Goal: Complete application form

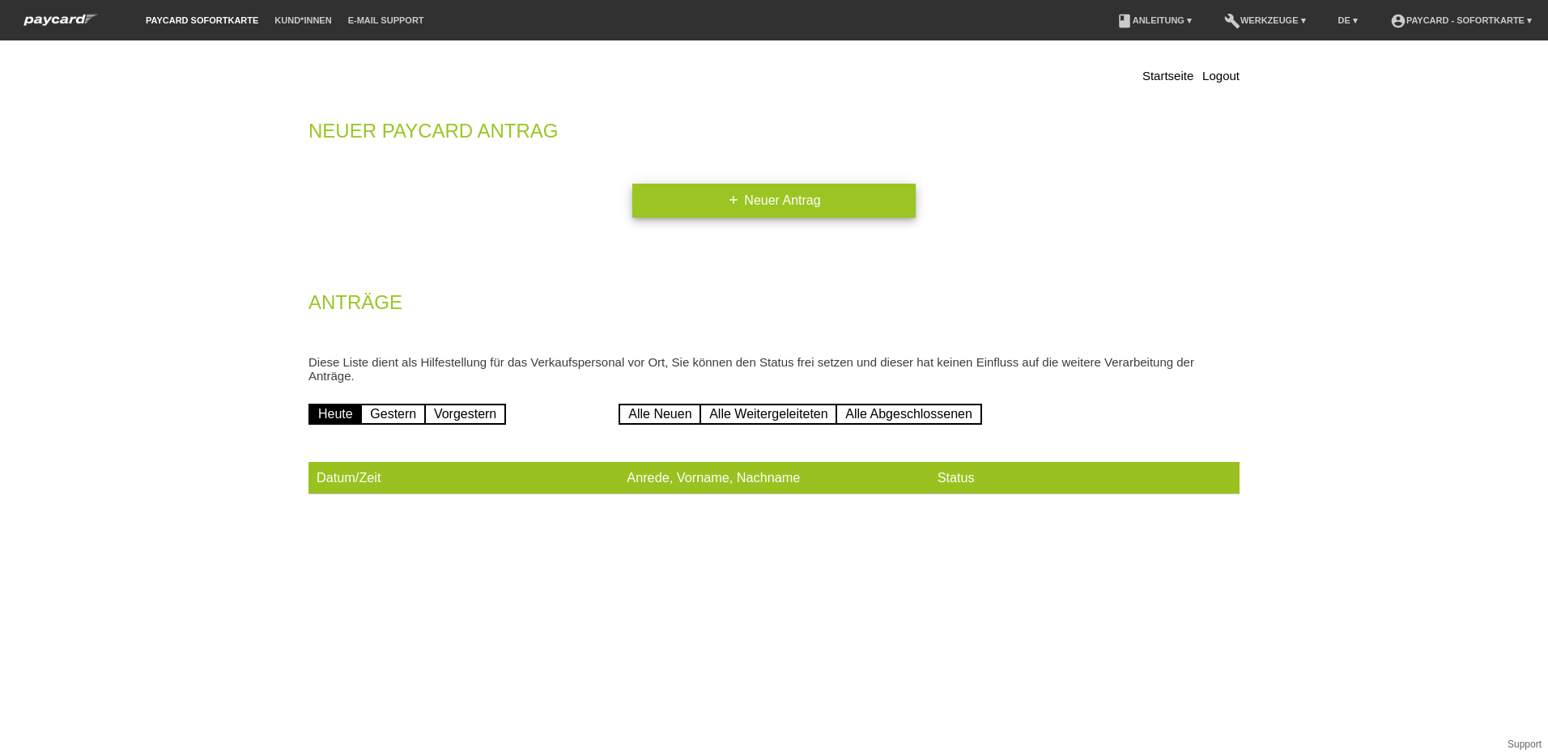
click at [767, 196] on link "add Neuer Antrag" at bounding box center [773, 201] width 283 height 34
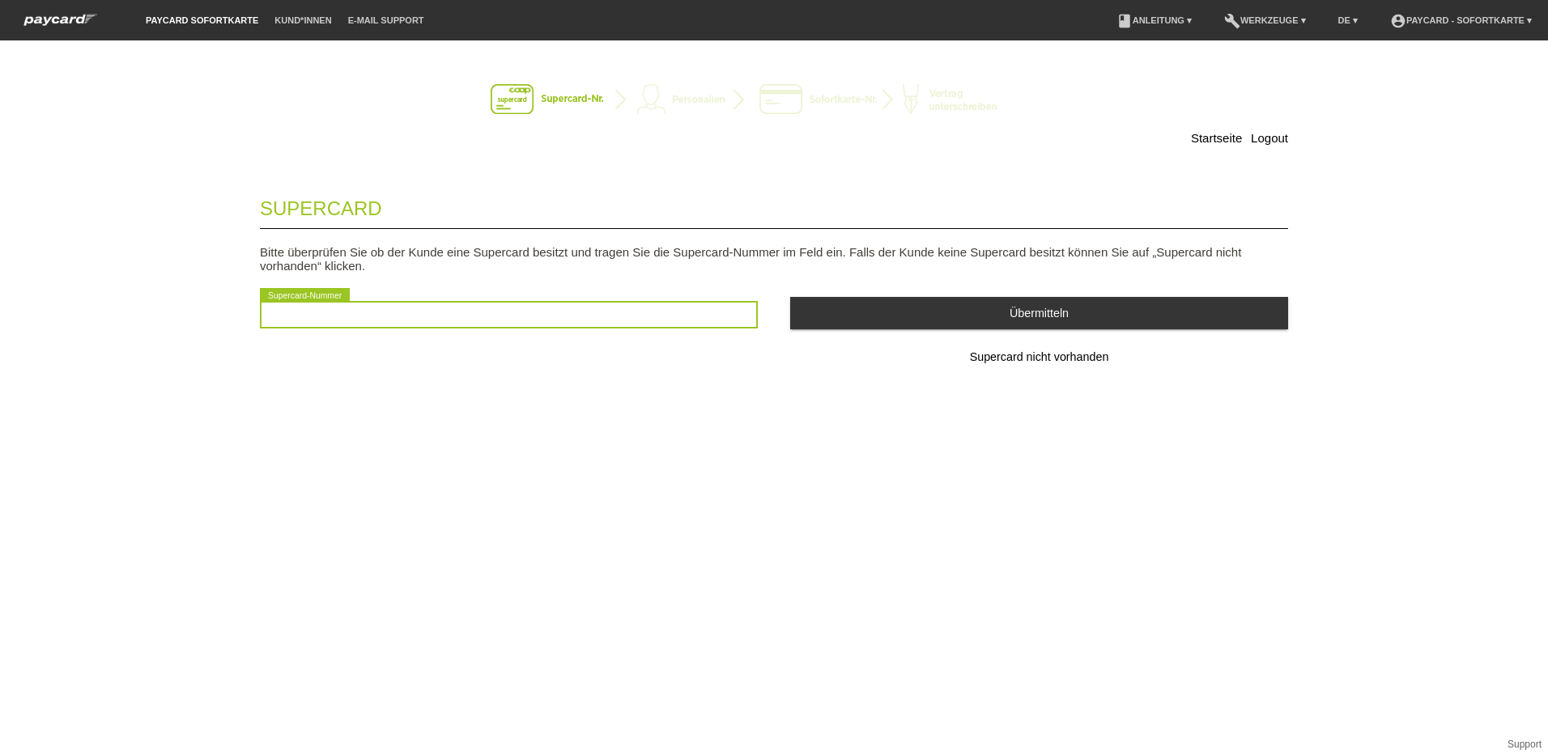
click at [277, 315] on input "text" at bounding box center [509, 315] width 498 height 28
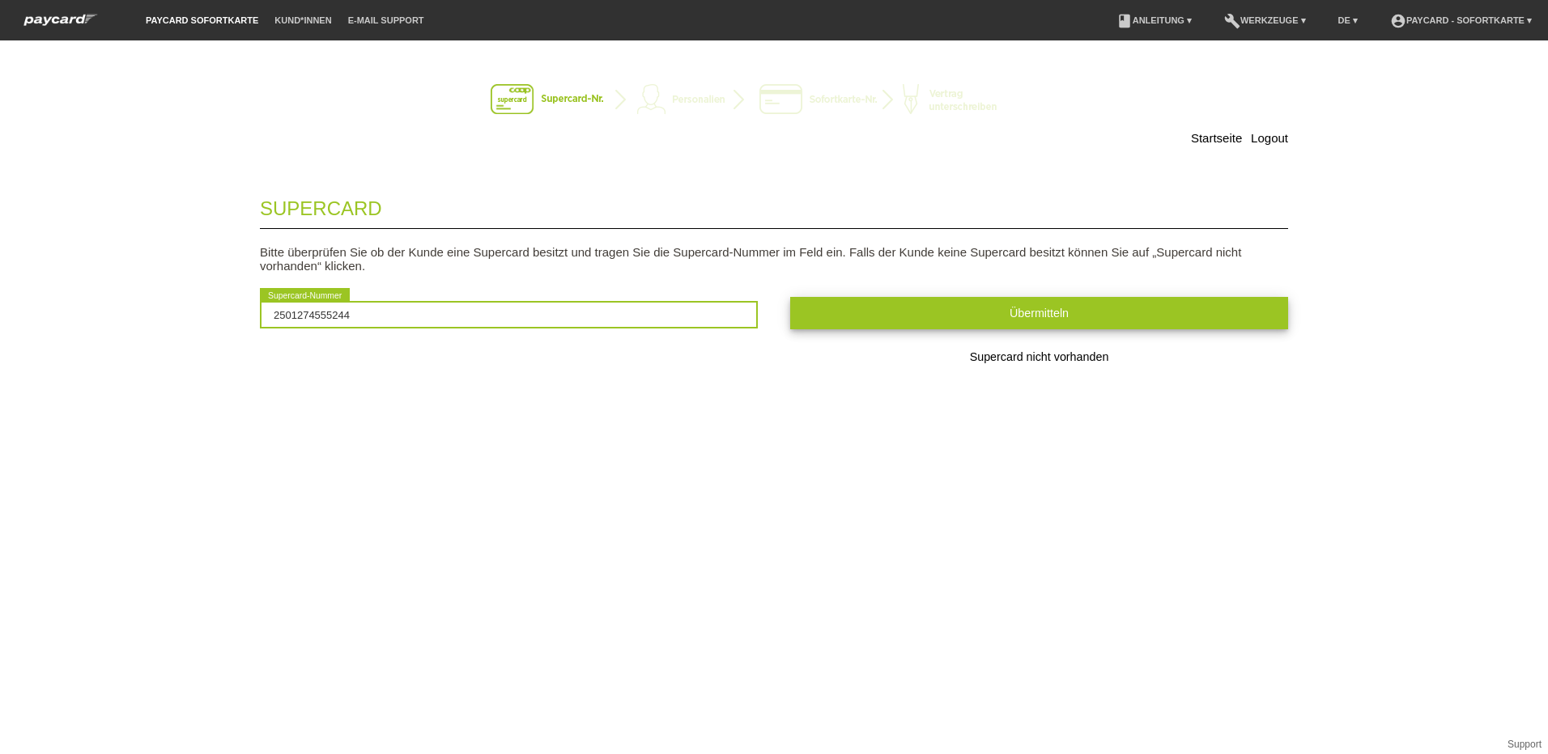
type input "2501274555244"
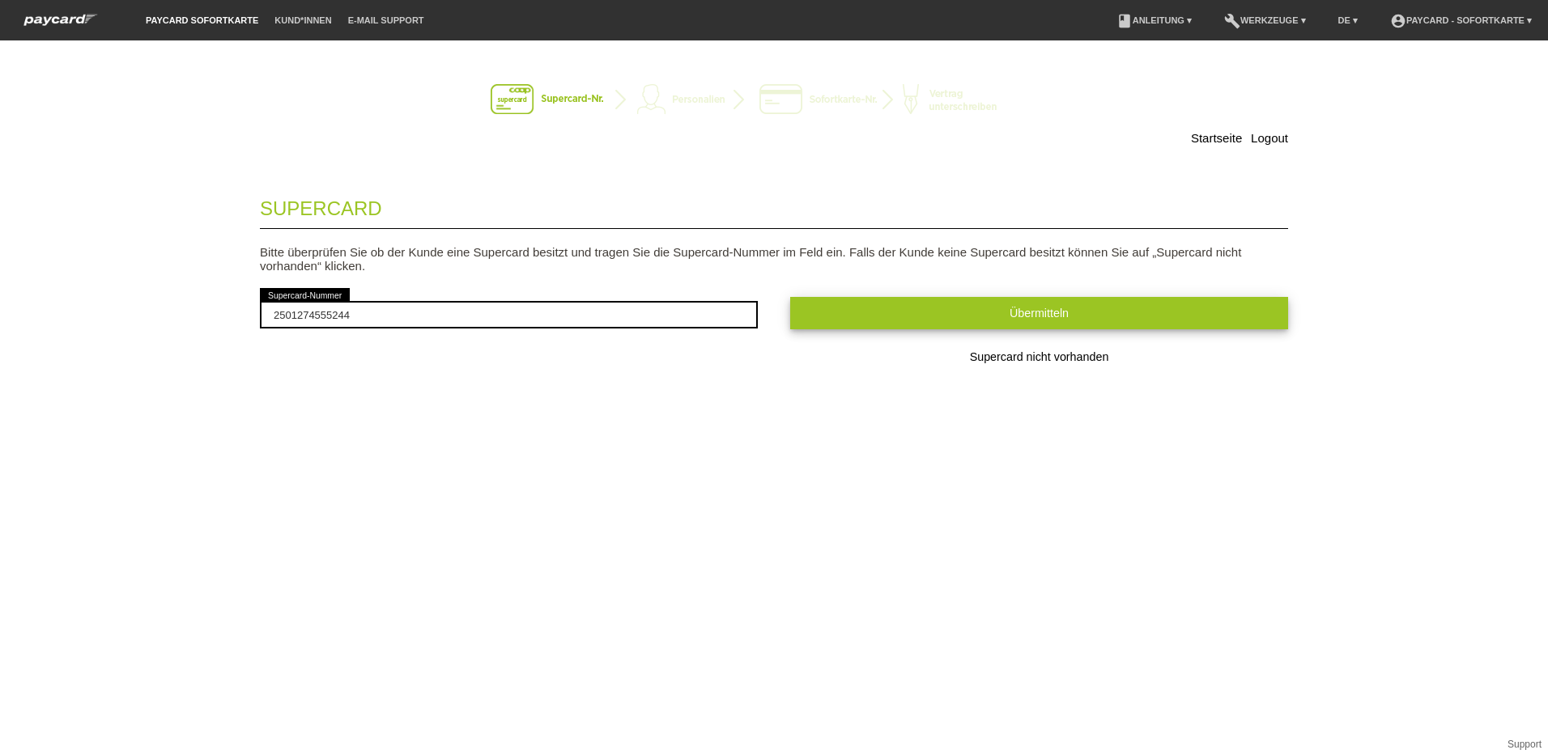
click at [1028, 312] on span "Übermitteln" at bounding box center [1038, 313] width 59 height 13
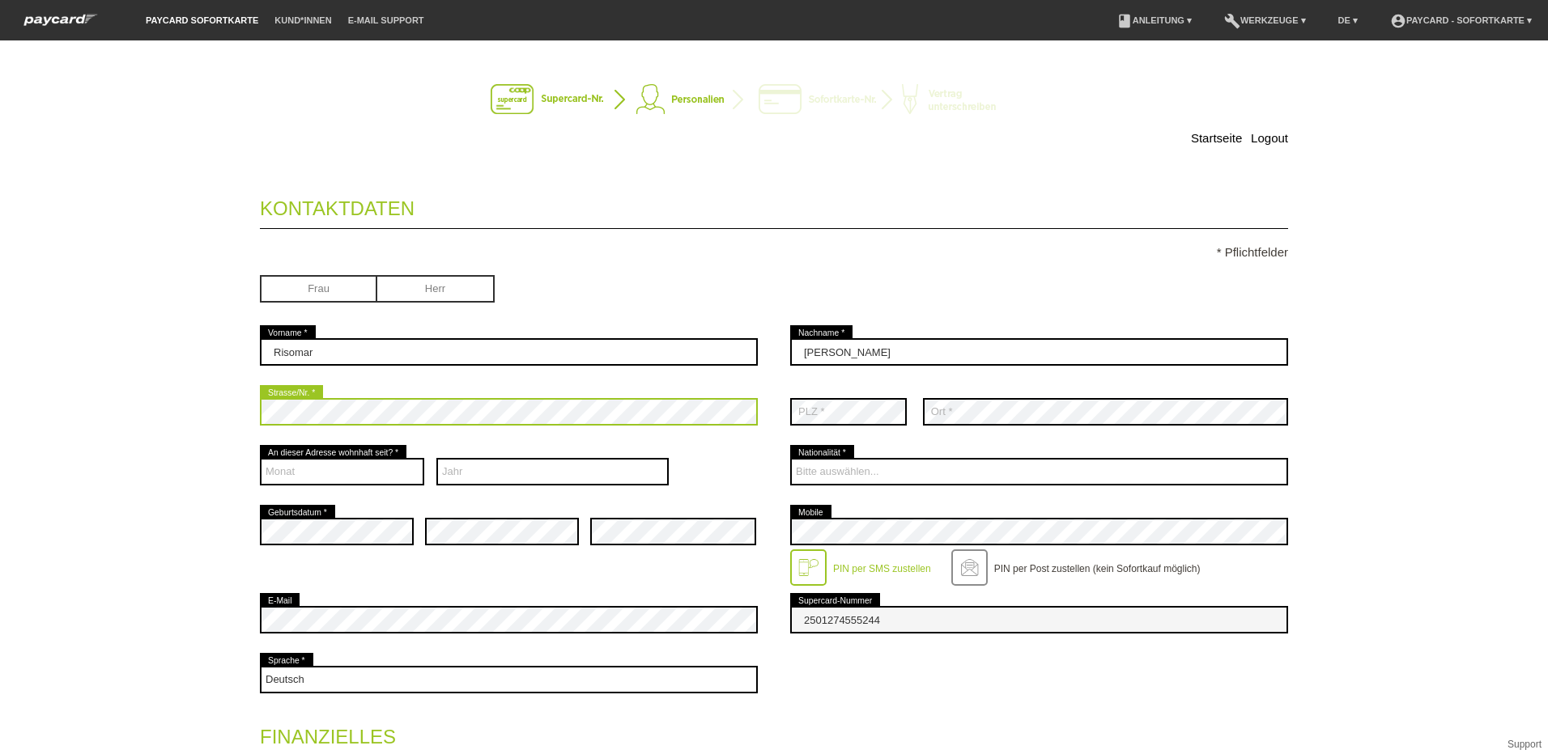
click at [209, 410] on div "Startseite Logout Kontaktdaten * Pflichtfelder Frau Herr Risomar error 01" at bounding box center [773, 601] width 1133 height 1088
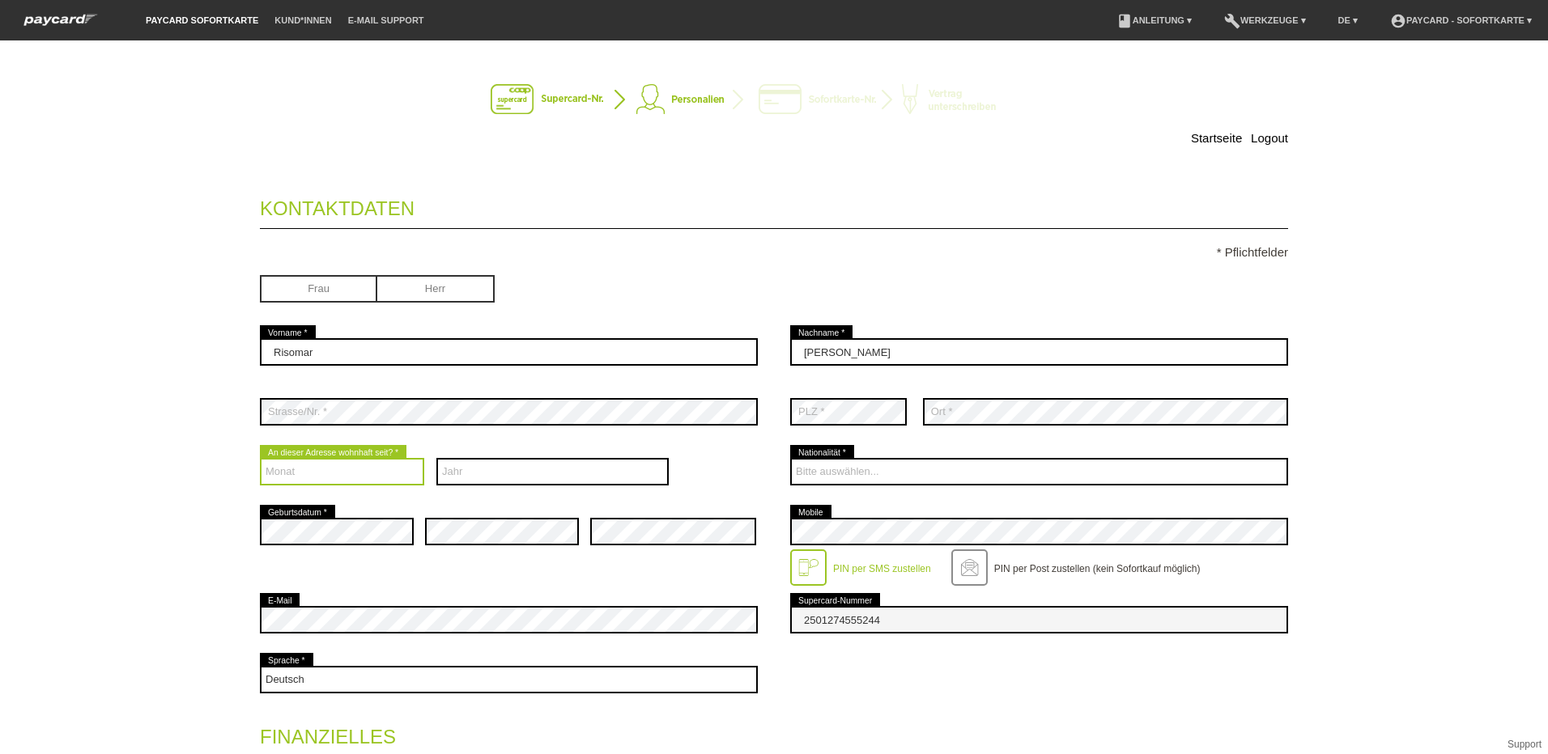
click at [300, 470] on select "Monat 01 02 03 04 05 06 07 08 09 10 11 12" at bounding box center [342, 472] width 164 height 28
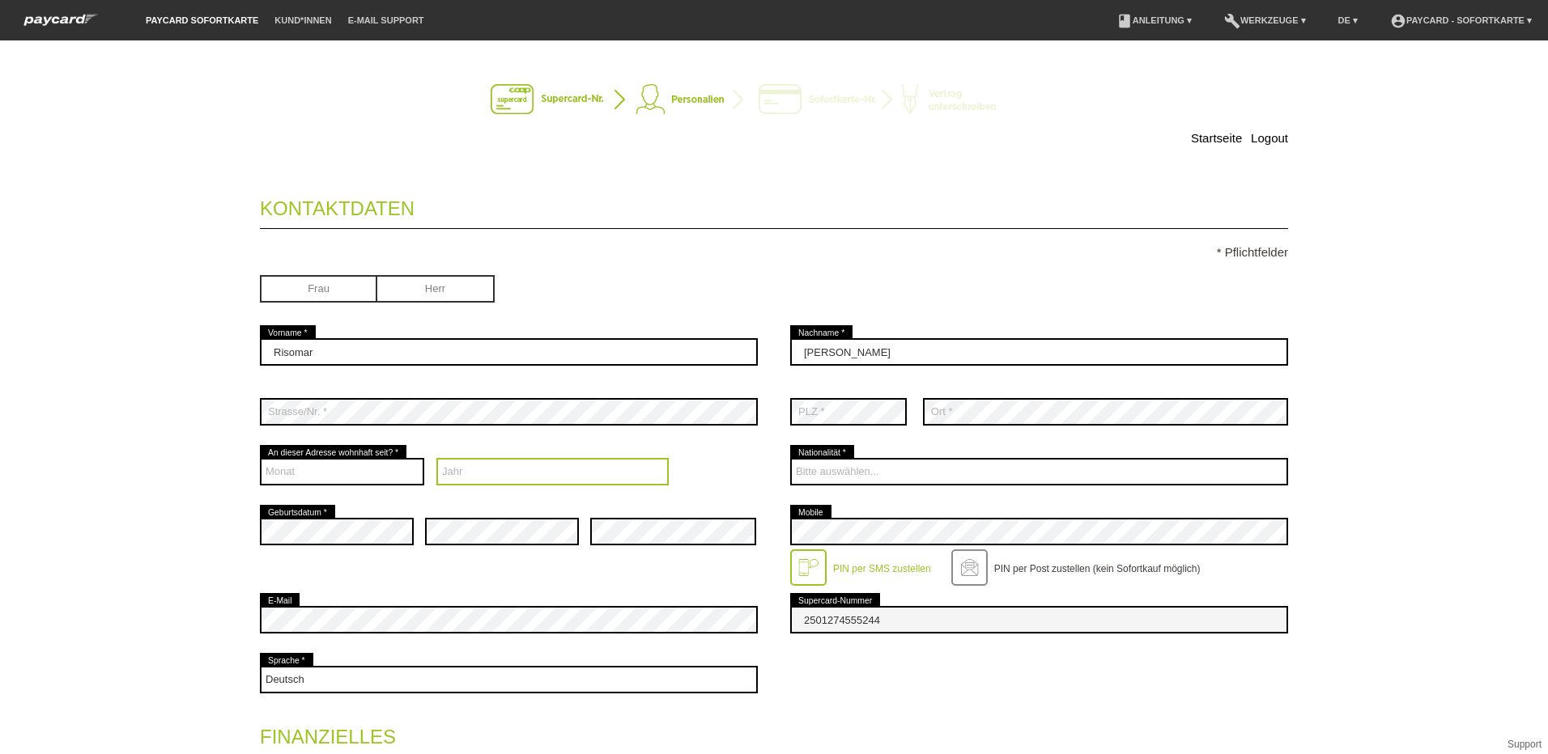
click at [452, 470] on select "Jahr 2025 2024 2023 2022 2021 2020 2019 2018 2017 2016" at bounding box center [552, 472] width 233 height 28
select select "2021"
click at [436, 458] on select "Jahr 2025 2024 2023 2022 2021 2020 2019 2018 2017 2016" at bounding box center [552, 472] width 233 height 28
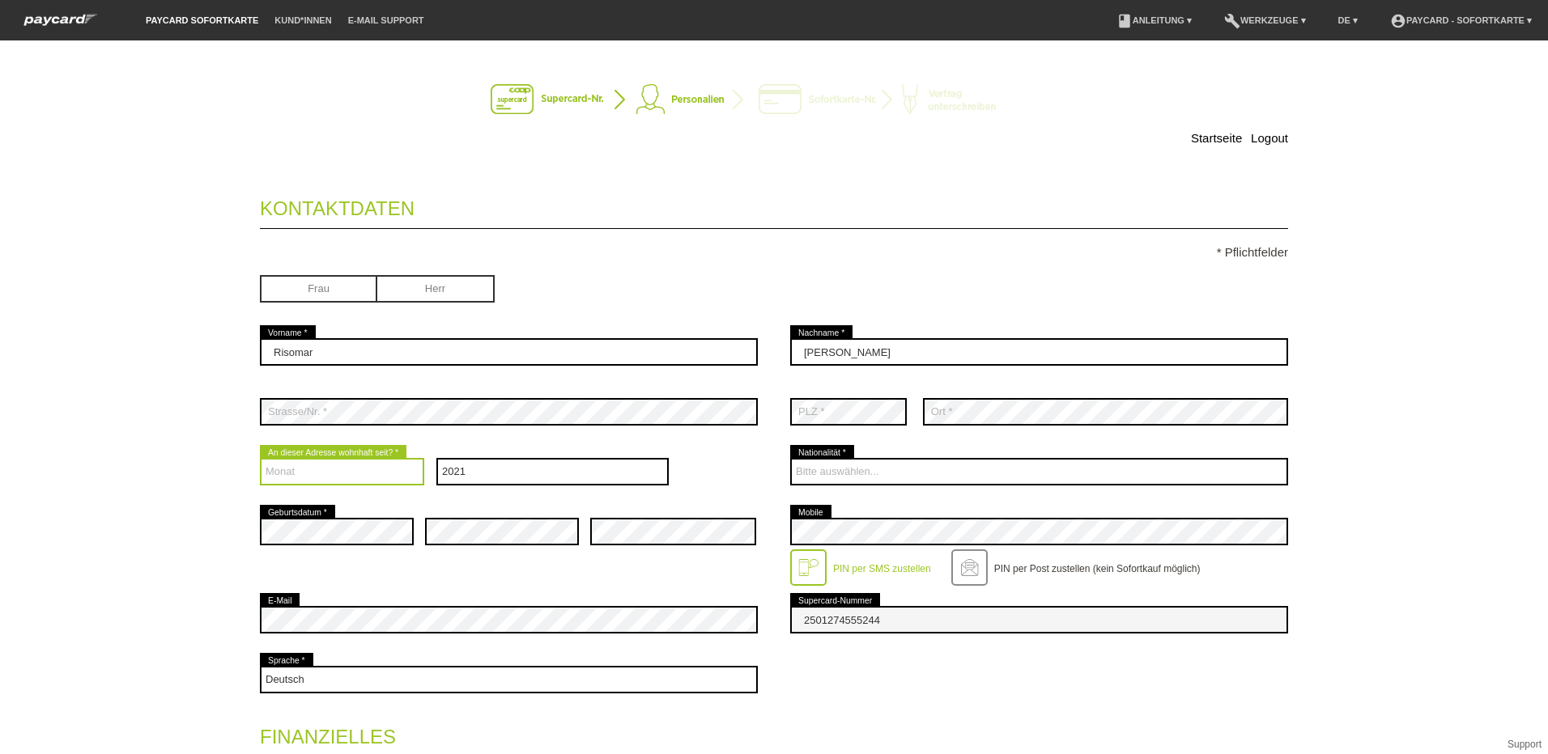
click at [294, 467] on select "Monat 01 02 03 04 05 06 07 08 09 10 11 12" at bounding box center [342, 472] width 164 height 28
select select "06"
click at [260, 458] on select "Monat 01 02 03 04 05 06 07 08 09 10 11 12" at bounding box center [342, 472] width 164 height 28
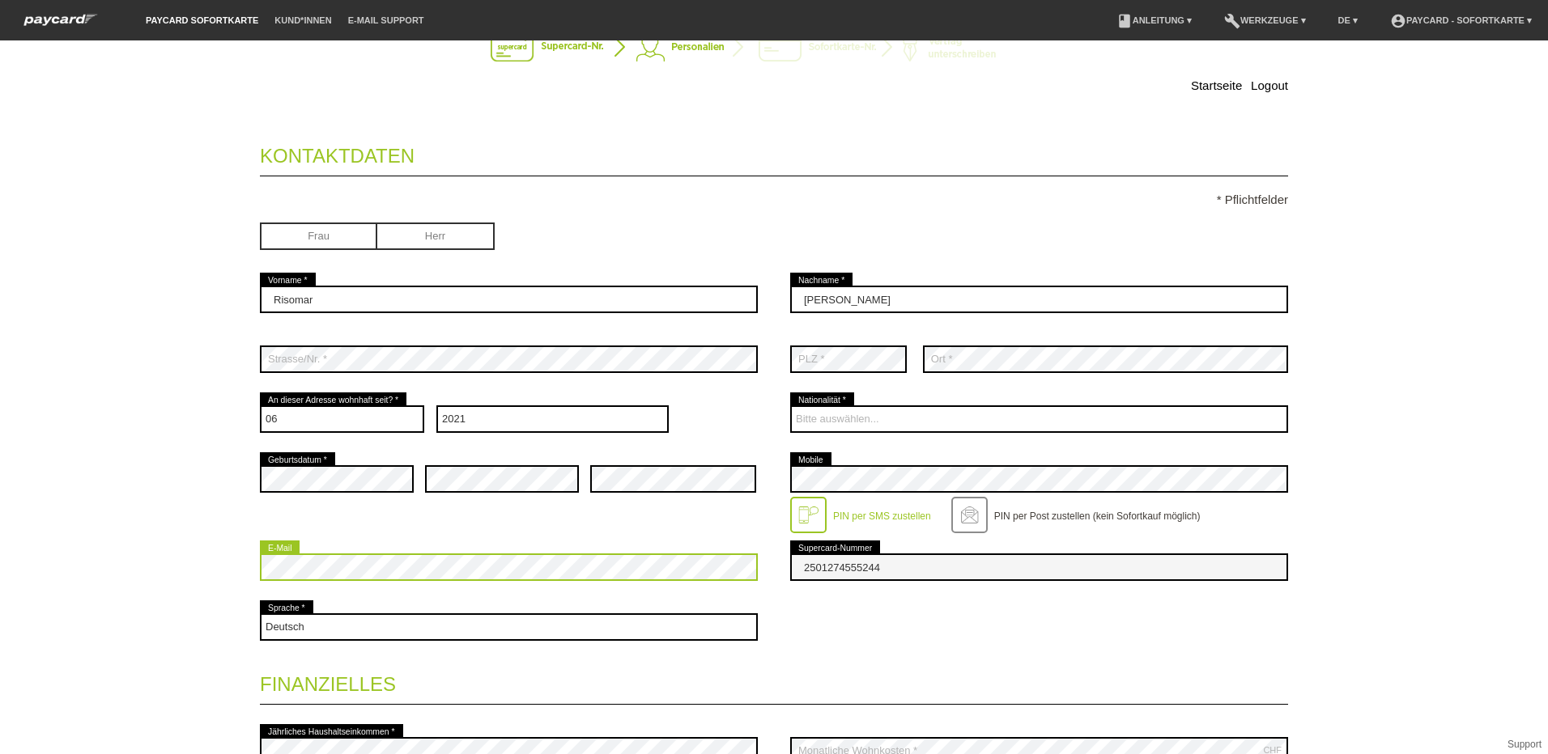
scroll to position [162, 0]
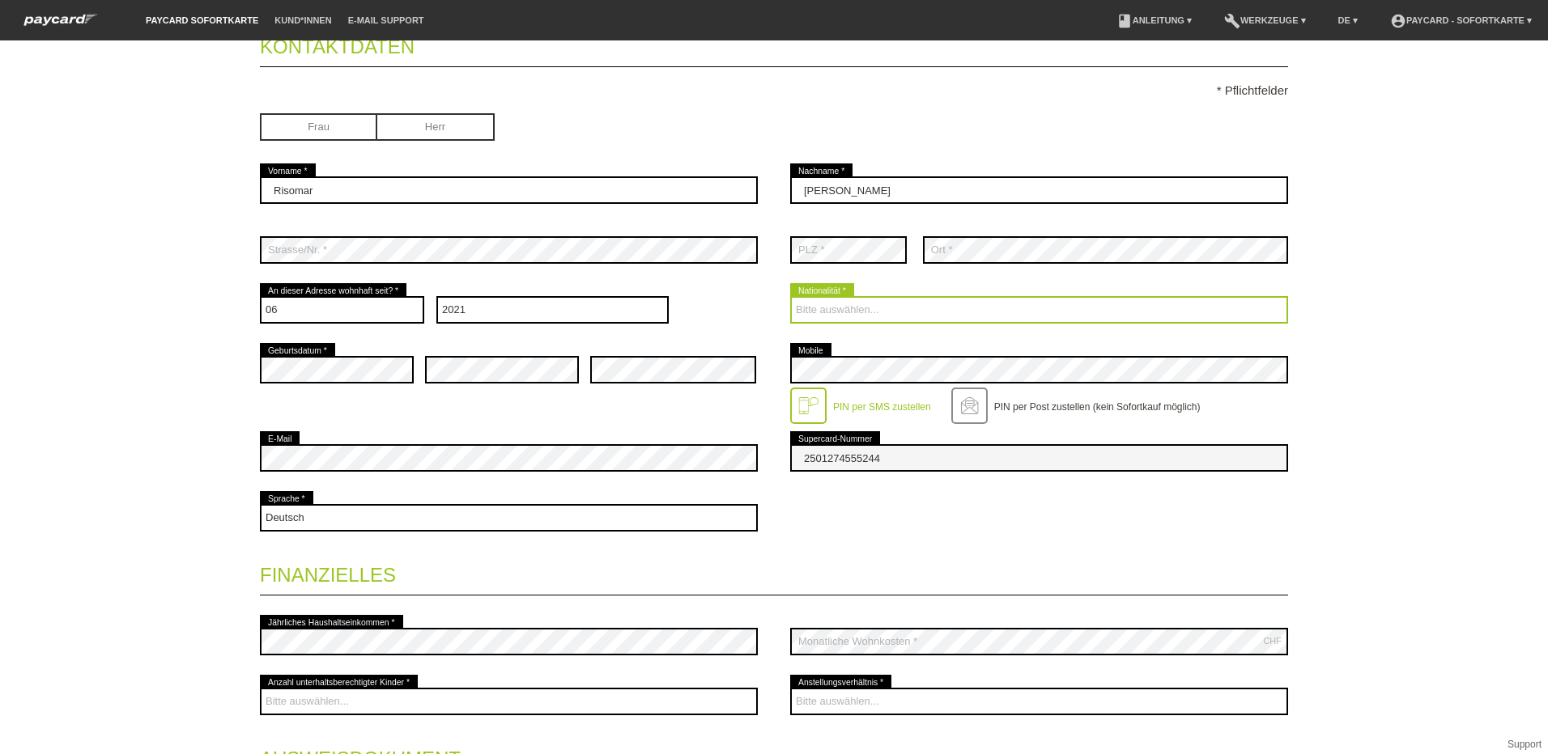
click at [811, 312] on select "Bitte auswählen... Schweiz Deutschland Liechtenstein Österreich ------------ Af…" at bounding box center [1039, 310] width 498 height 28
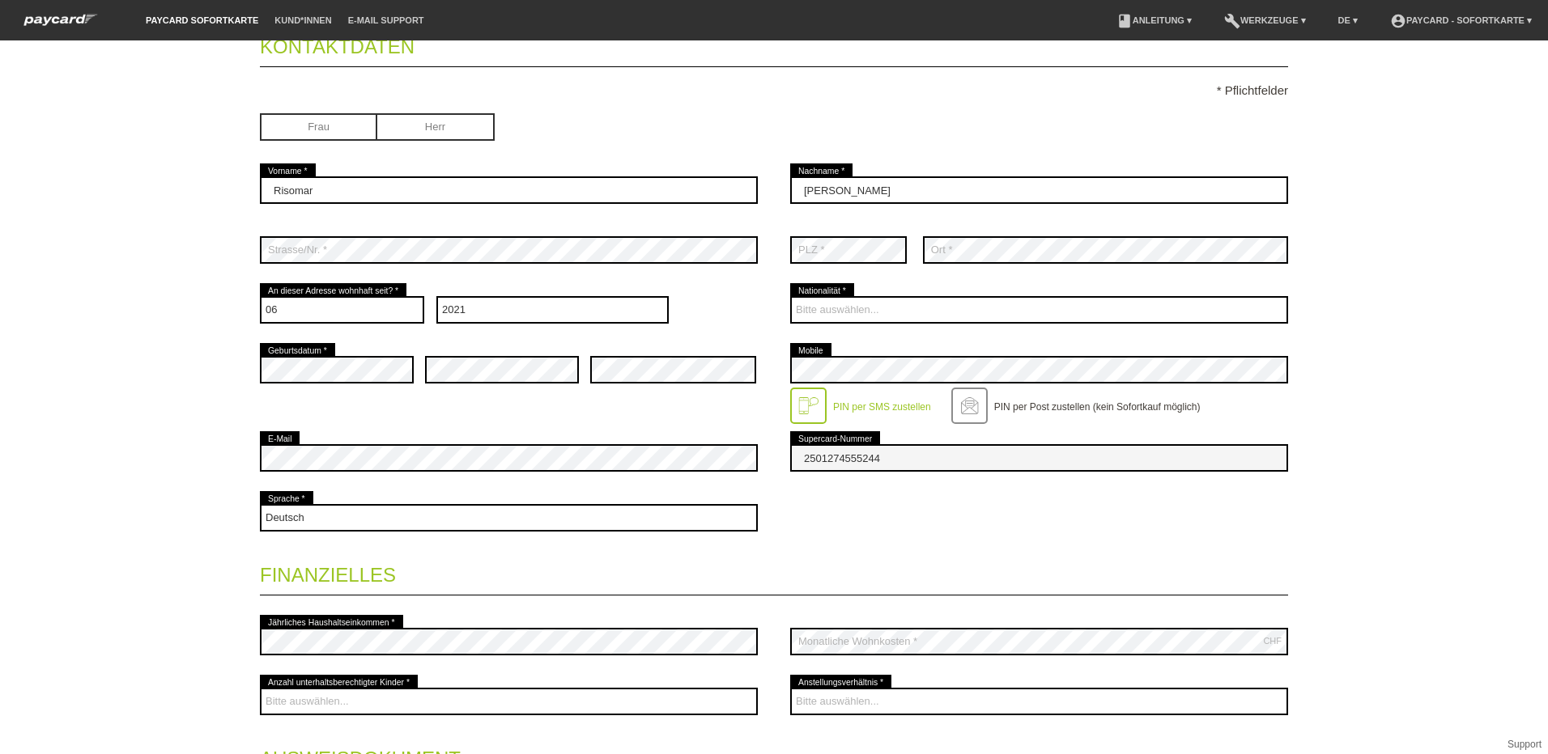
click at [792, 407] on div at bounding box center [808, 406] width 36 height 36
click at [805, 410] on div at bounding box center [808, 406] width 36 height 36
click at [806, 404] on div at bounding box center [808, 406] width 36 height 36
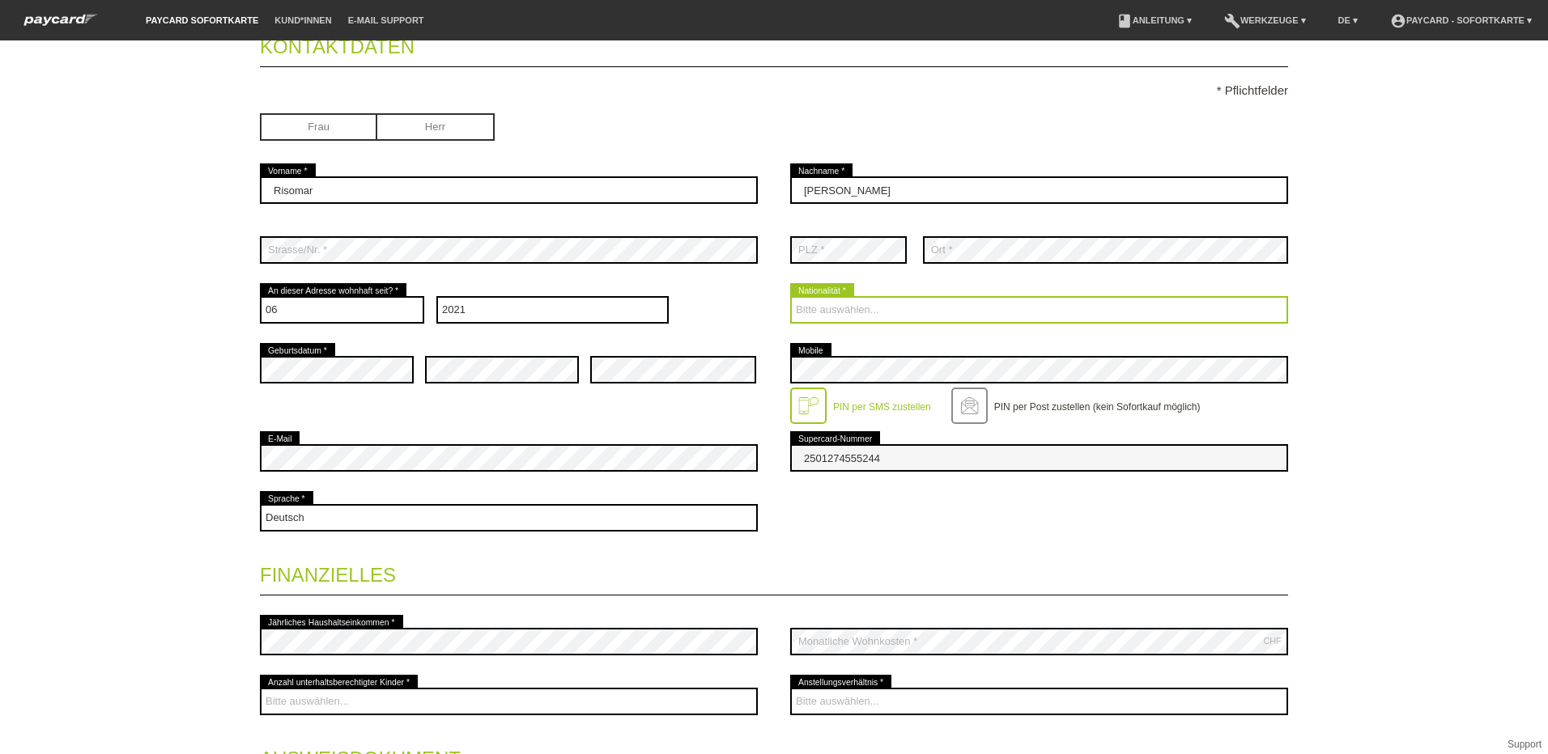
click at [886, 306] on select "Bitte auswählen... Schweiz Deutschland Liechtenstein Österreich ------------ Af…" at bounding box center [1039, 310] width 498 height 28
select select "CH"
click at [790, 296] on select "Bitte auswählen... Schweiz Deutschland Liechtenstein Österreich ------------ Af…" at bounding box center [1039, 310] width 498 height 28
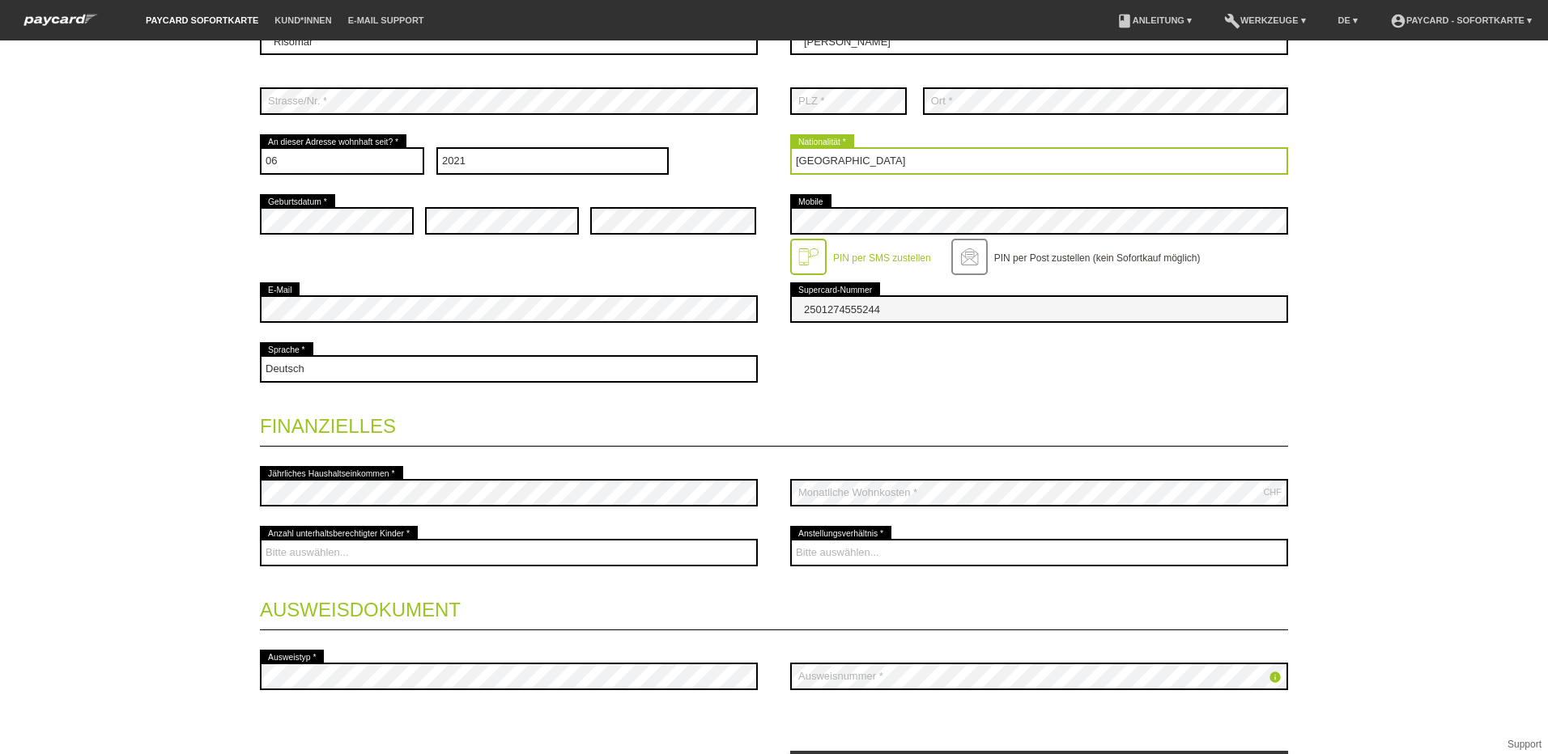
scroll to position [324, 0]
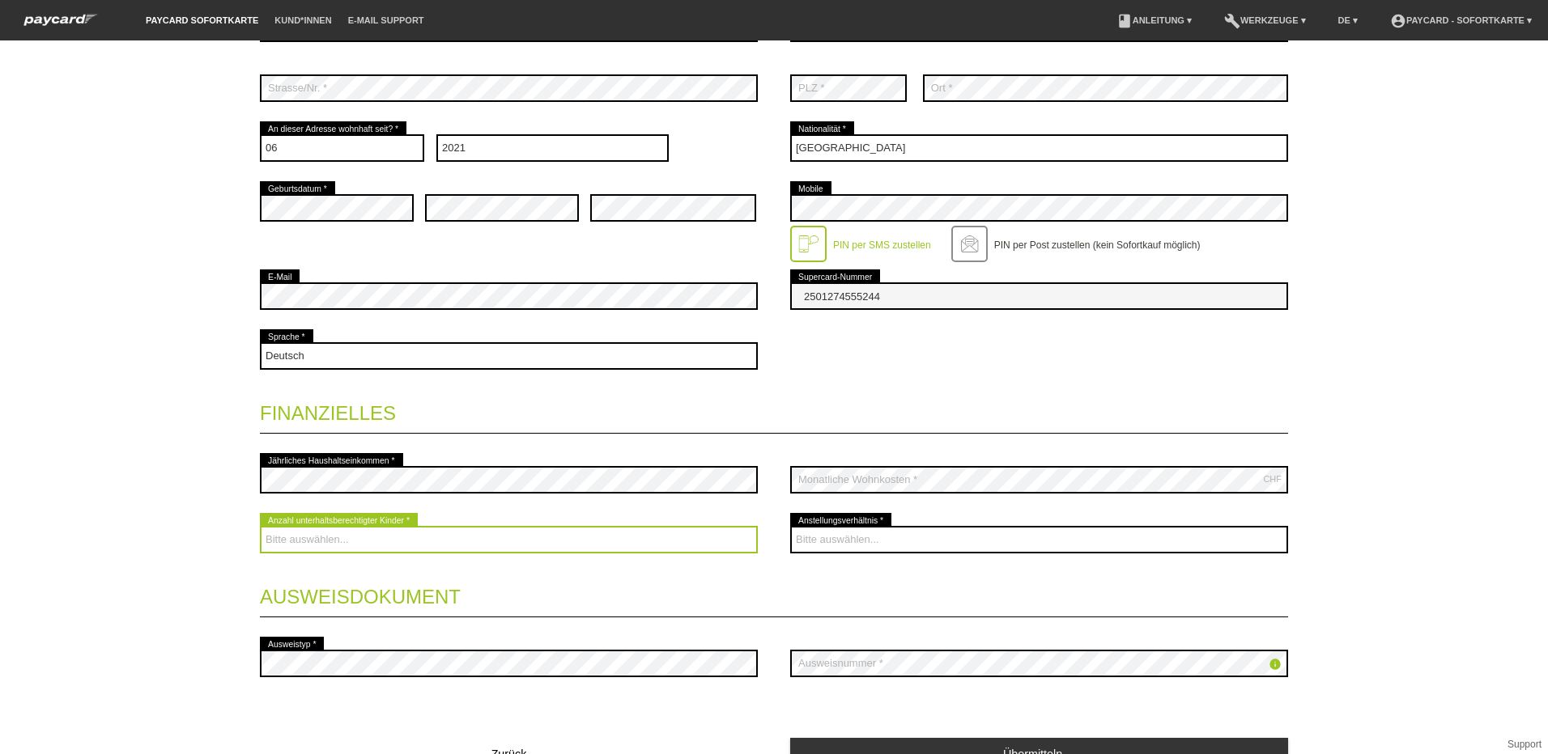
click at [326, 533] on select "Bitte auswählen... 0 1 2 3 4 5 6 7 8 9" at bounding box center [509, 540] width 498 height 28
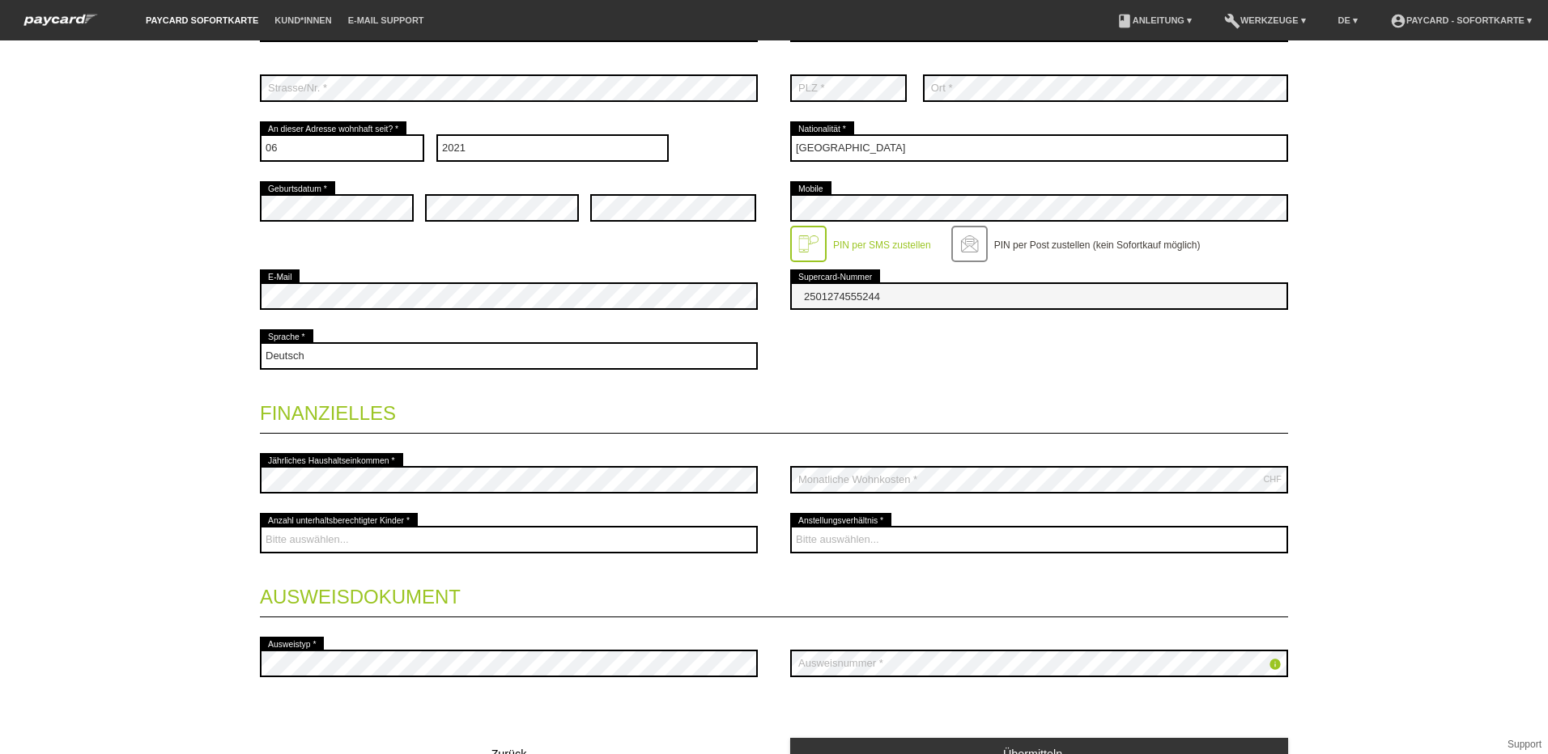
click at [107, 327] on div "Startseite Logout Kontaktdaten * Pflichtfelder Frau Herr 01" at bounding box center [774, 397] width 1548 height 714
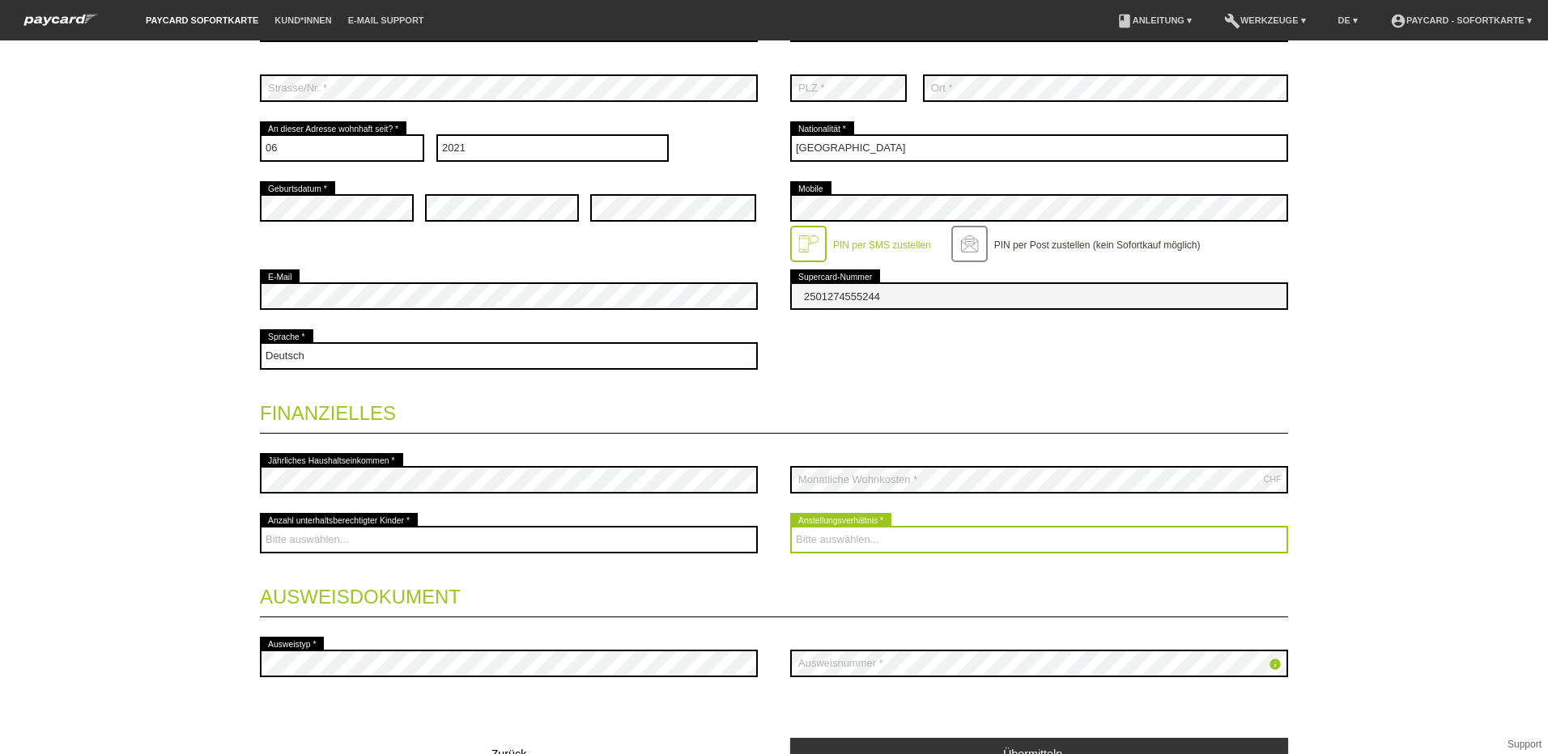
click at [854, 540] on select "Bitte auswählen... Unbefristet Befristet Lehrling/Student Pensioniert Nicht arb…" at bounding box center [1039, 540] width 498 height 28
select select "UNLIMITED"
click at [790, 526] on select "Bitte auswählen... Unbefristet Befristet Lehrling/Student Pensioniert Nicht arb…" at bounding box center [1039, 540] width 498 height 28
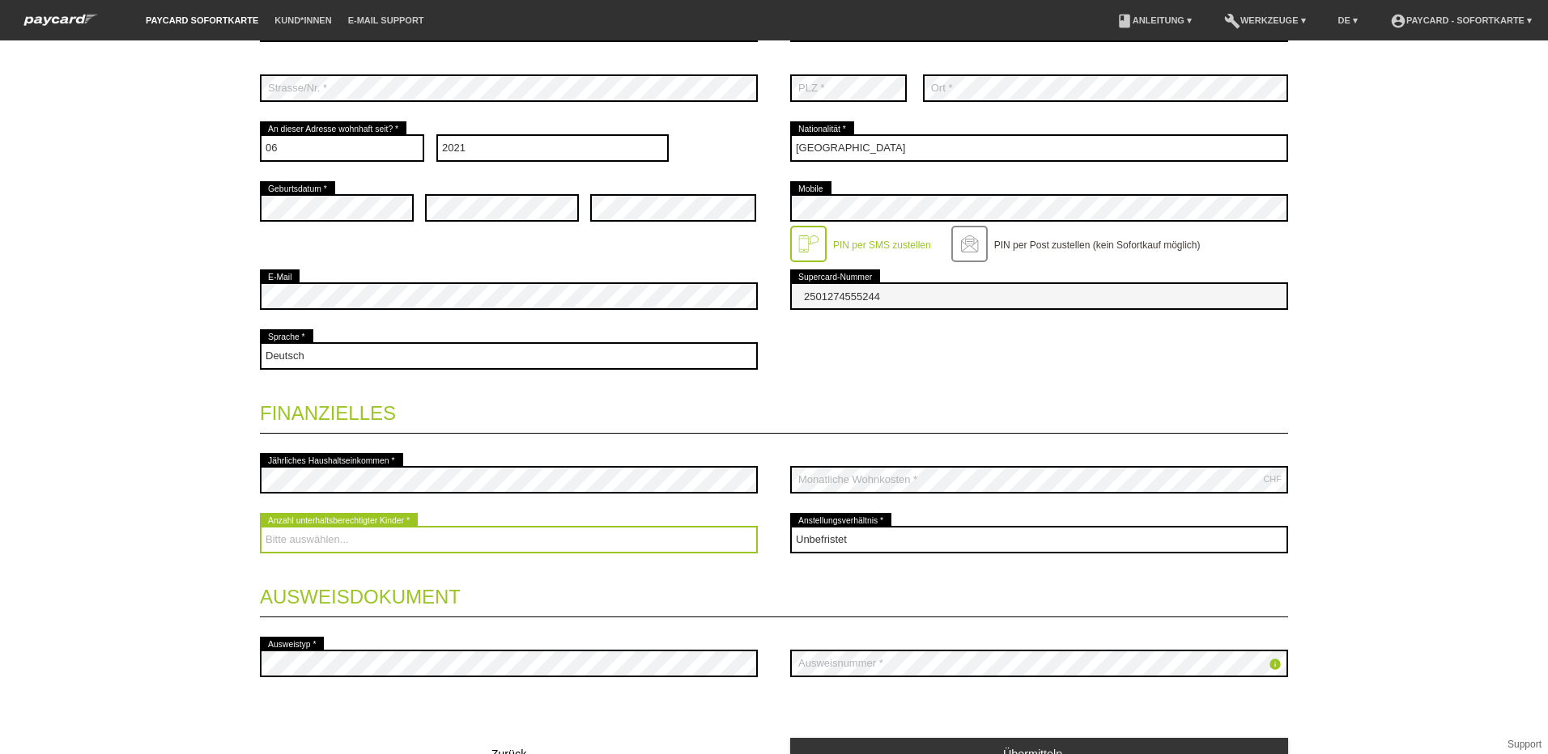
click at [309, 532] on select "Bitte auswählen... 0 1 2 3 4 5 6 7 8 9" at bounding box center [509, 540] width 498 height 28
select select "0"
click at [260, 526] on select "Bitte auswählen... 0 1 2 3 4 5 6 7 8 9" at bounding box center [509, 540] width 498 height 28
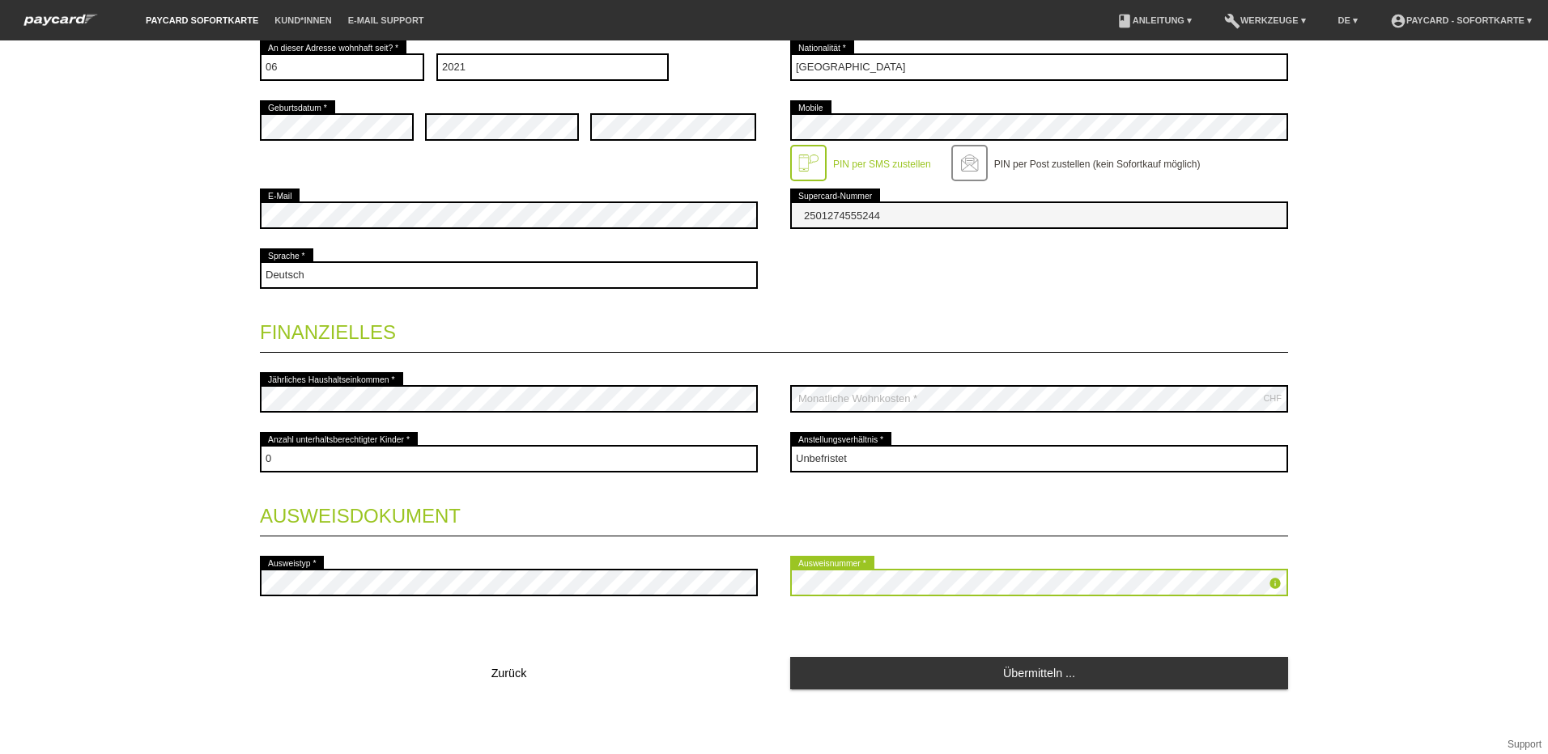
scroll to position [406, 0]
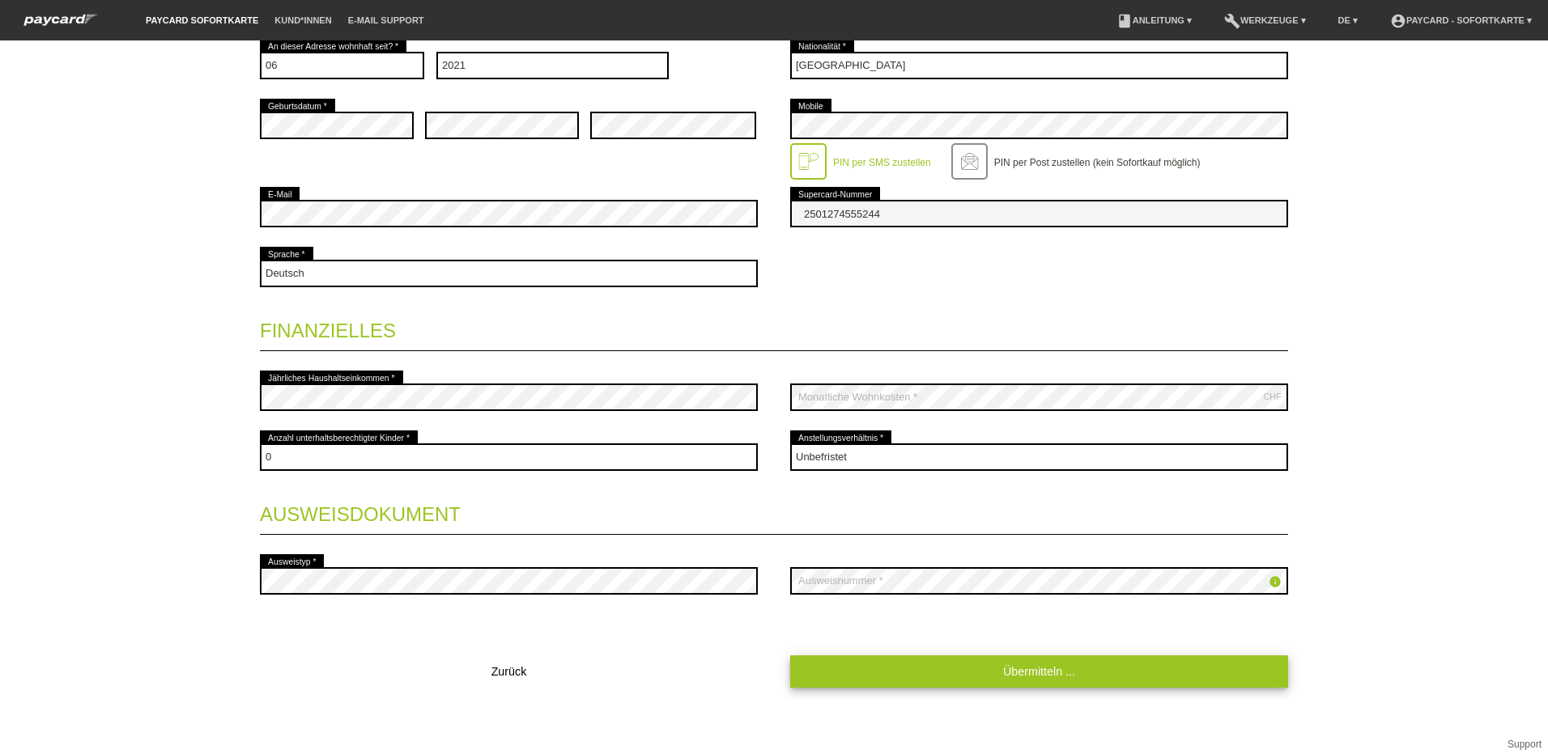
click at [1048, 661] on link "Übermitteln ..." at bounding box center [1039, 672] width 498 height 32
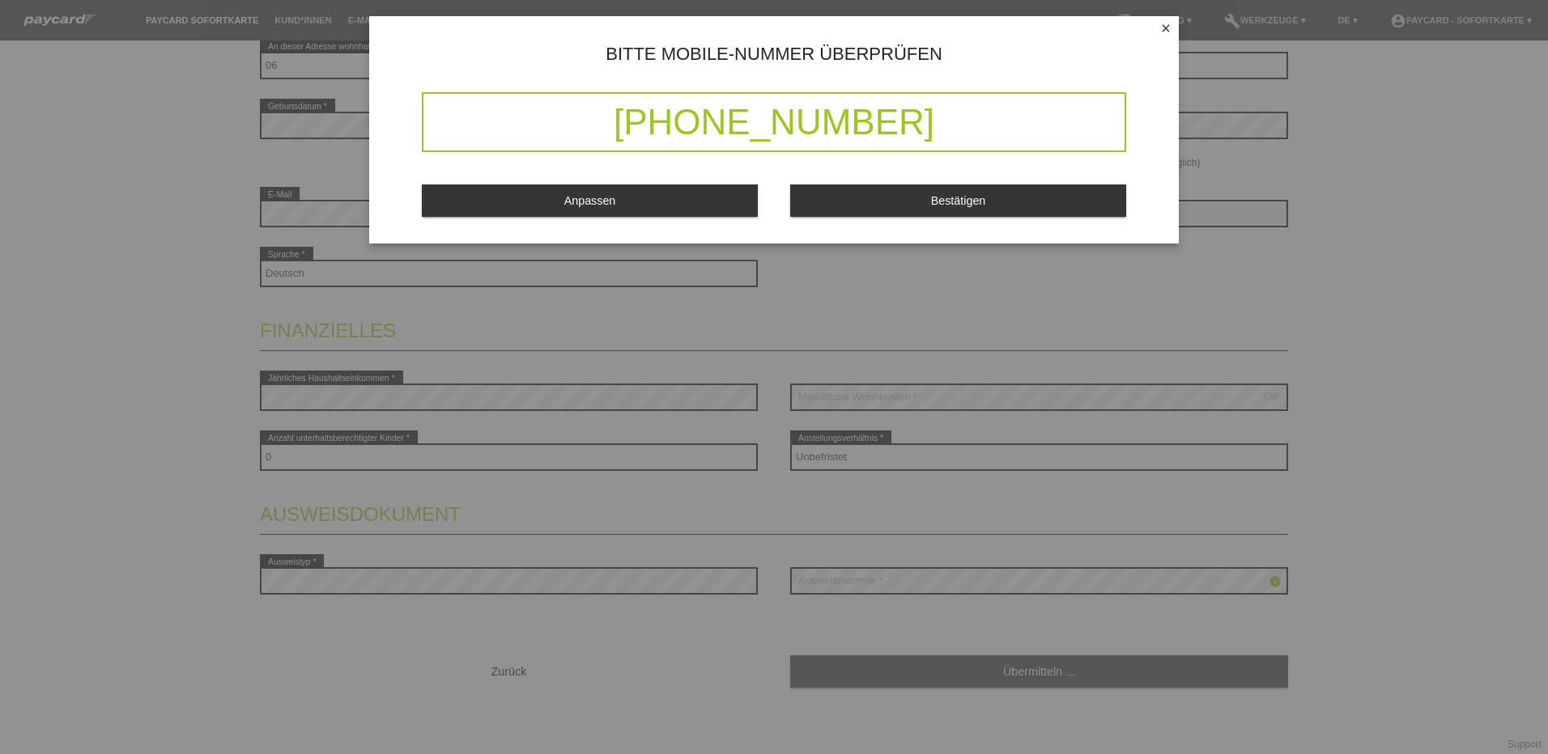
click at [927, 109] on div "+41 78 242 23 45" at bounding box center [774, 122] width 704 height 60
click at [919, 115] on div "+41 78 242 23 45" at bounding box center [774, 122] width 704 height 60
click at [1163, 25] on icon "close" at bounding box center [1165, 28] width 13 height 13
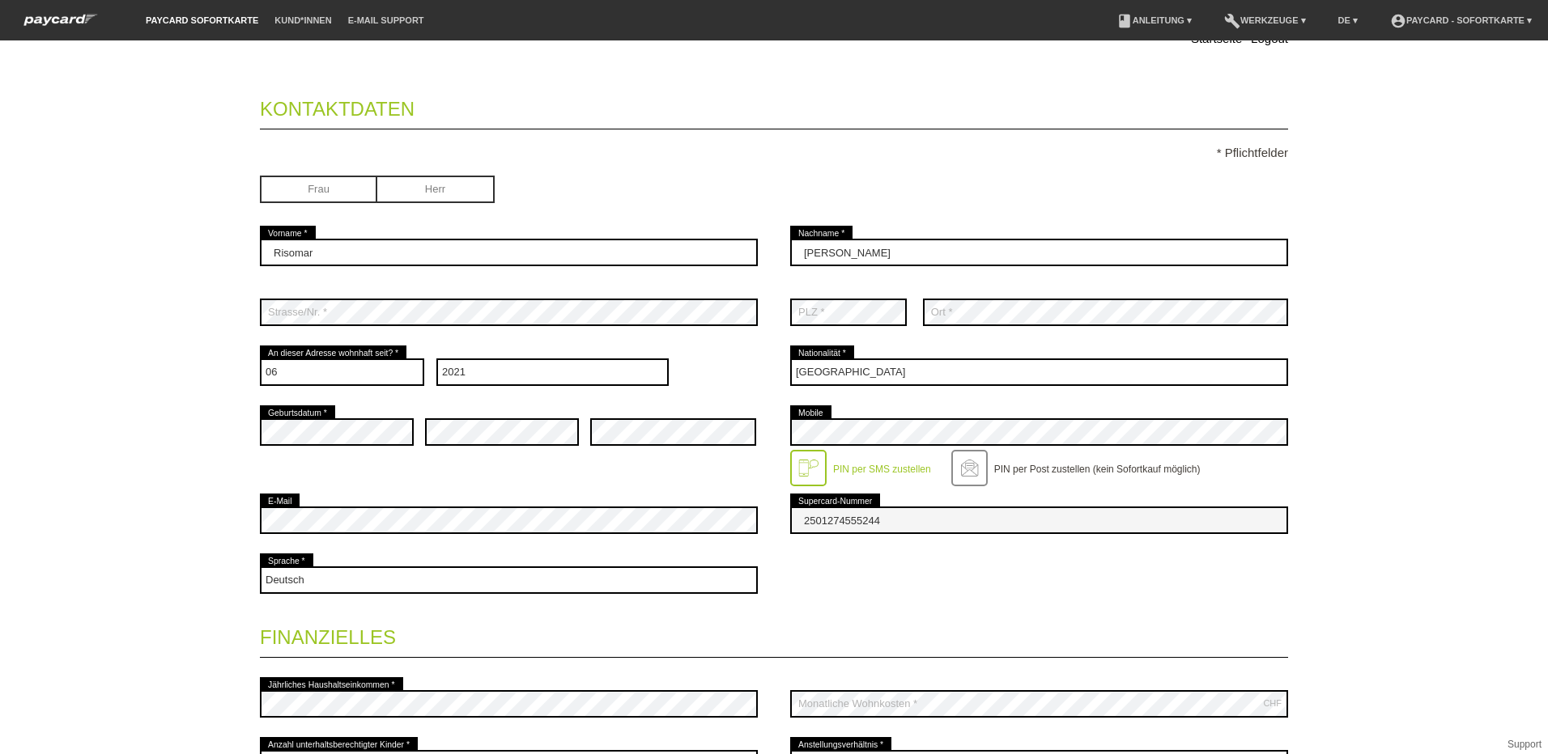
scroll to position [2, 0]
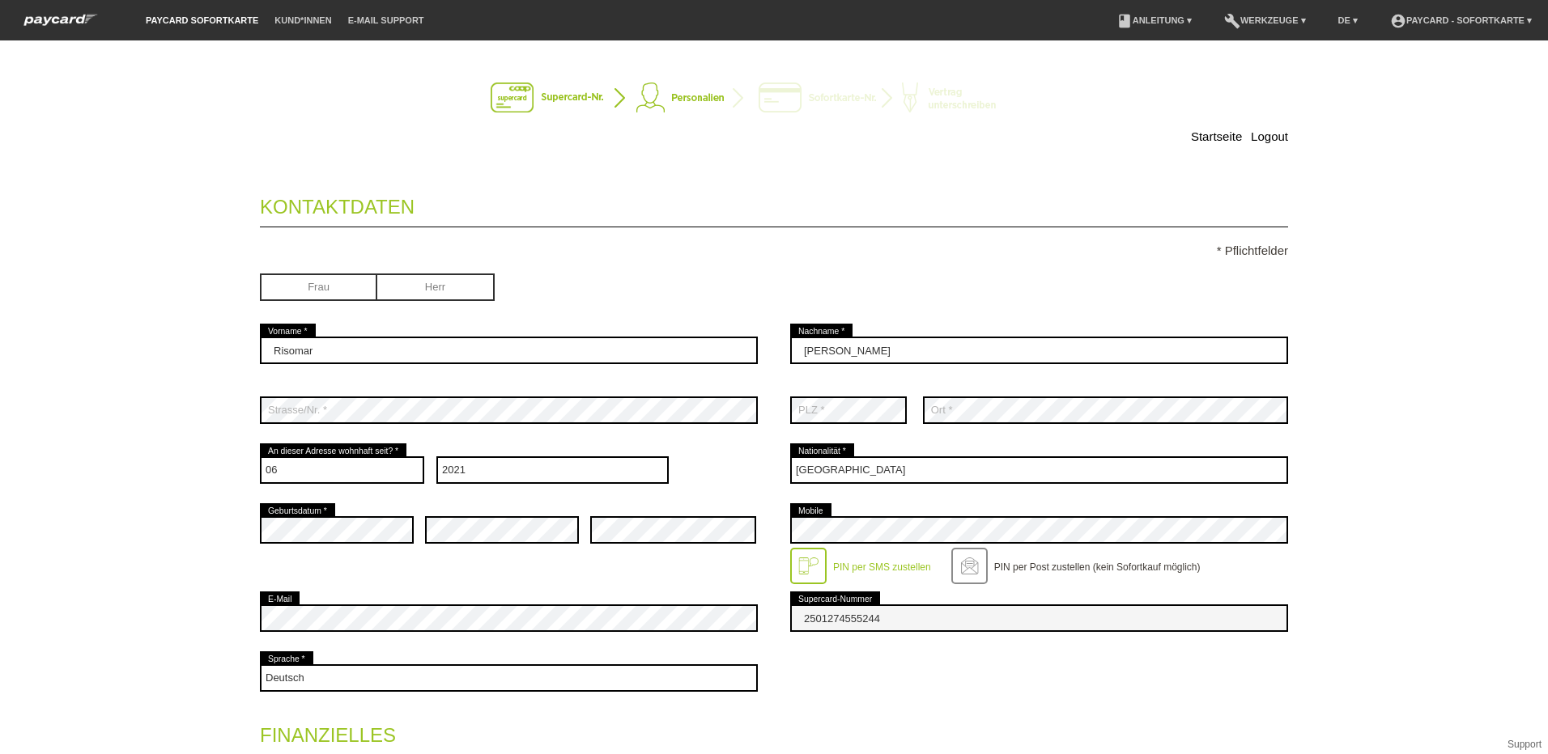
click at [793, 563] on div at bounding box center [808, 566] width 36 height 36
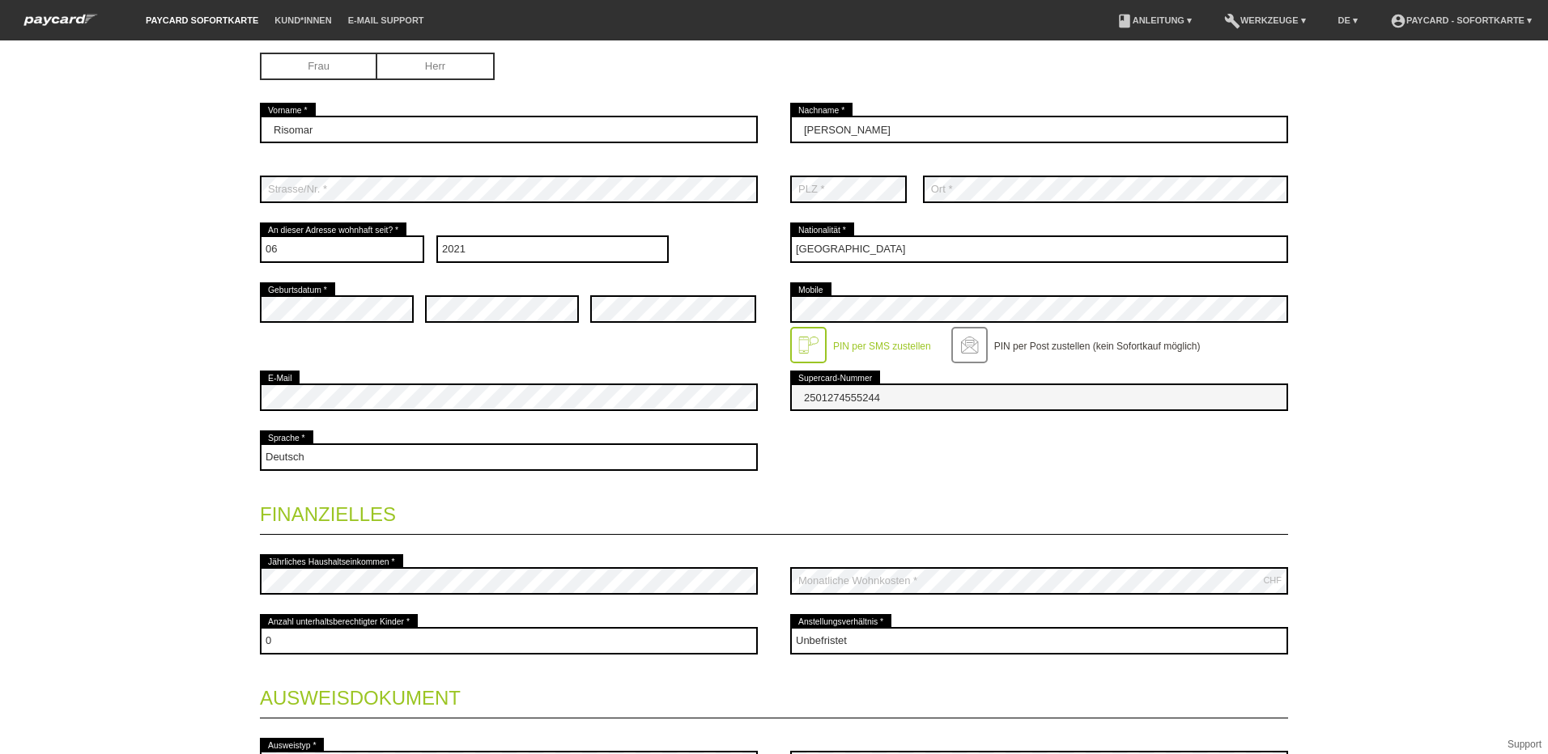
scroll to position [406, 0]
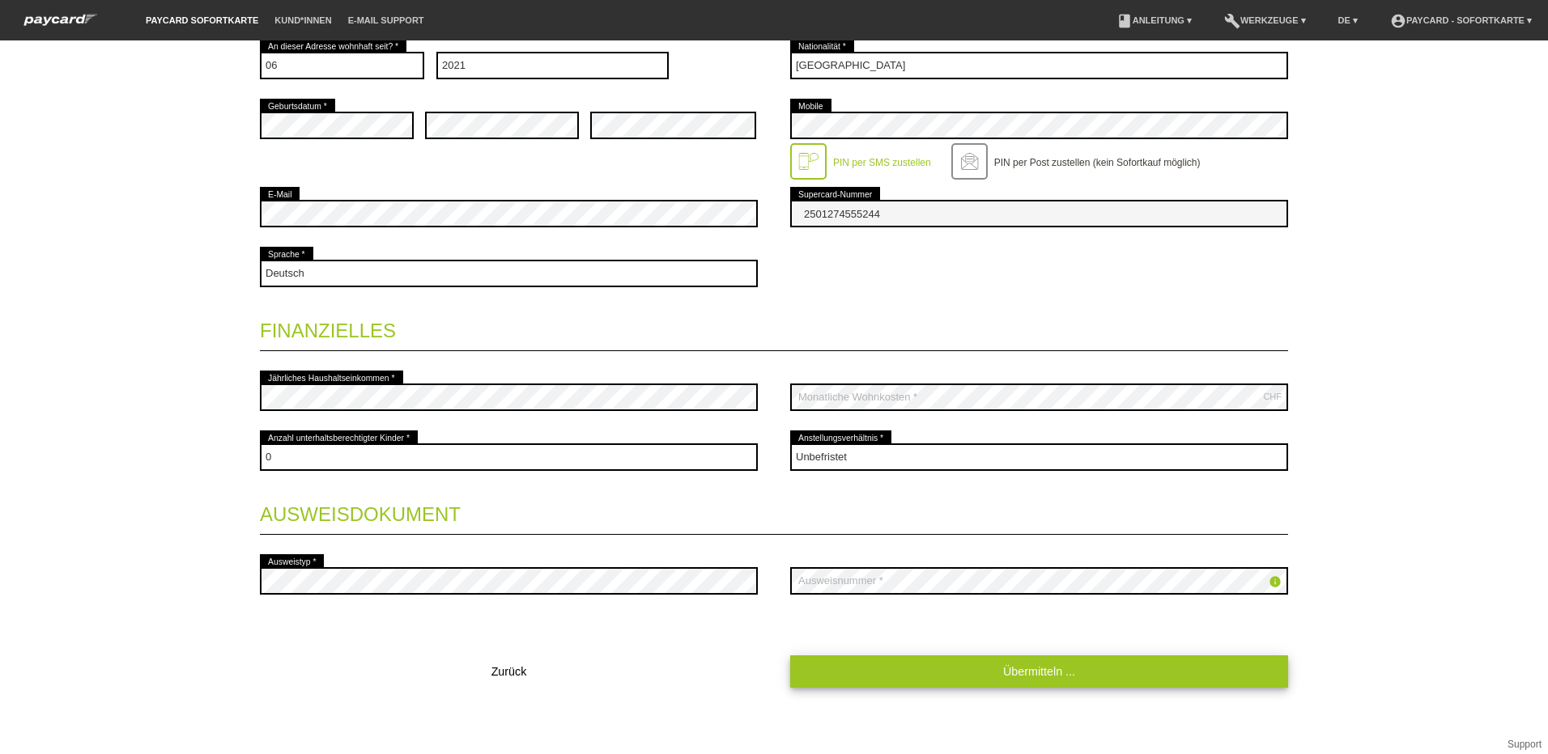
click at [1026, 669] on link "Übermitteln ..." at bounding box center [1039, 672] width 498 height 32
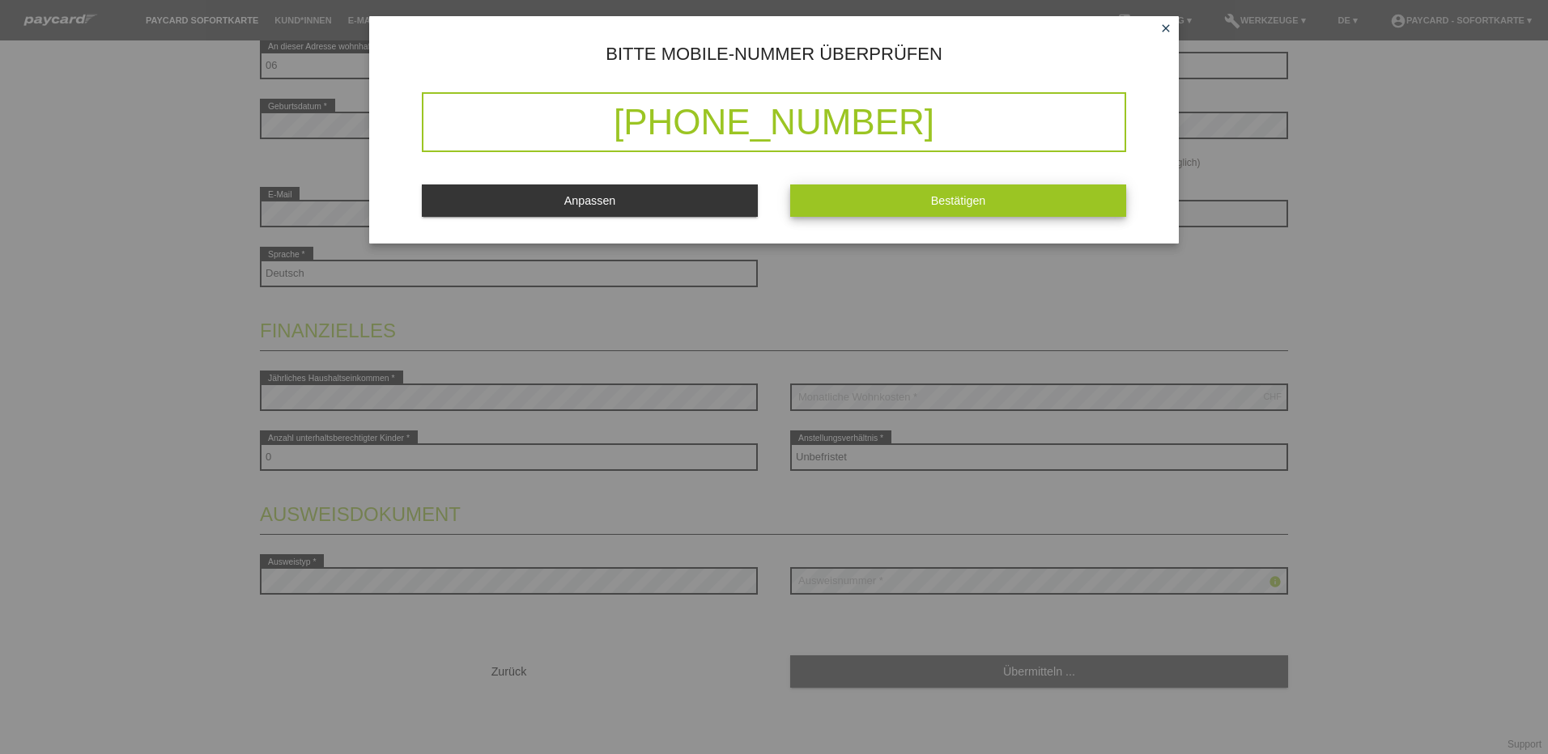
click at [961, 191] on button "Bestätigen" at bounding box center [958, 201] width 336 height 32
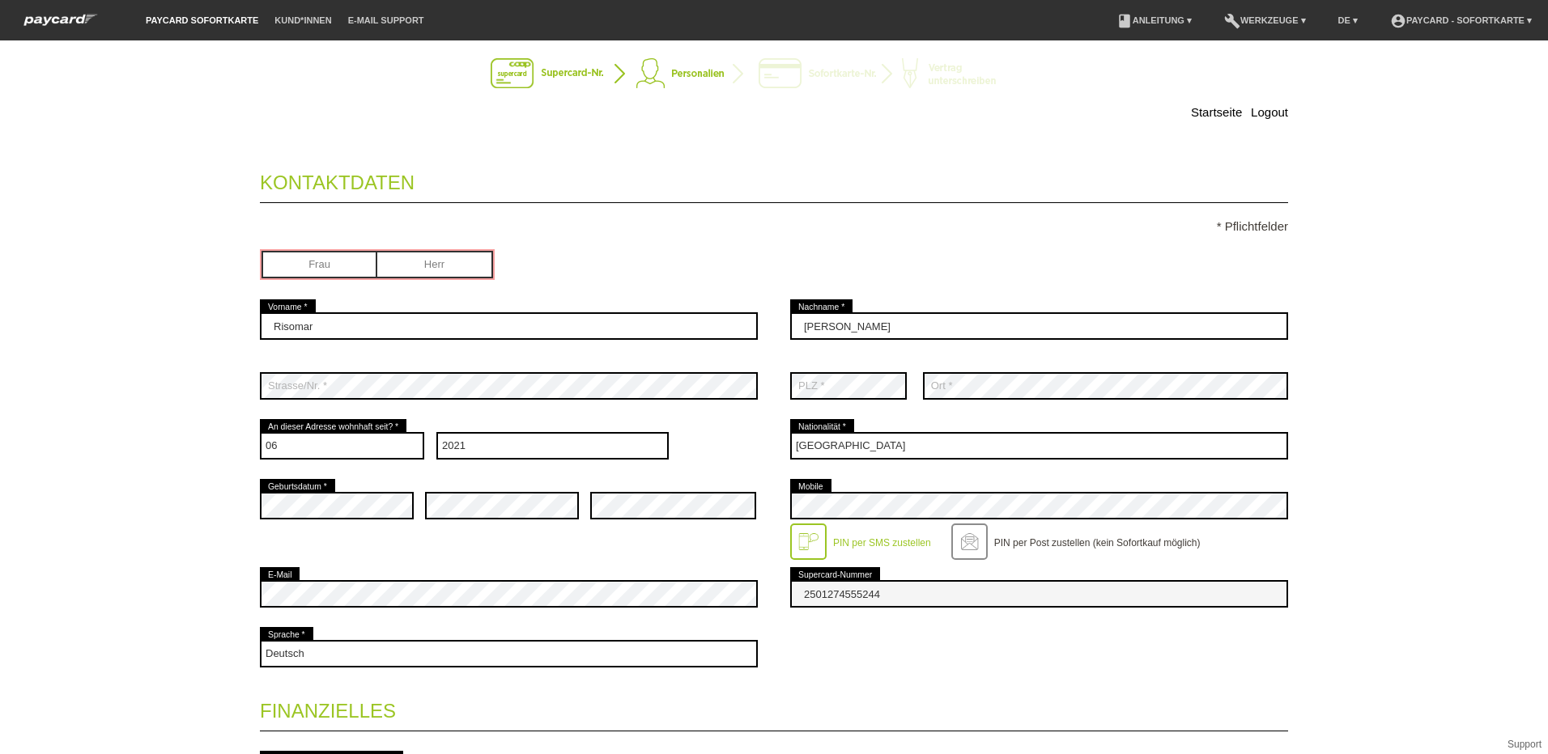
scroll to position [2, 0]
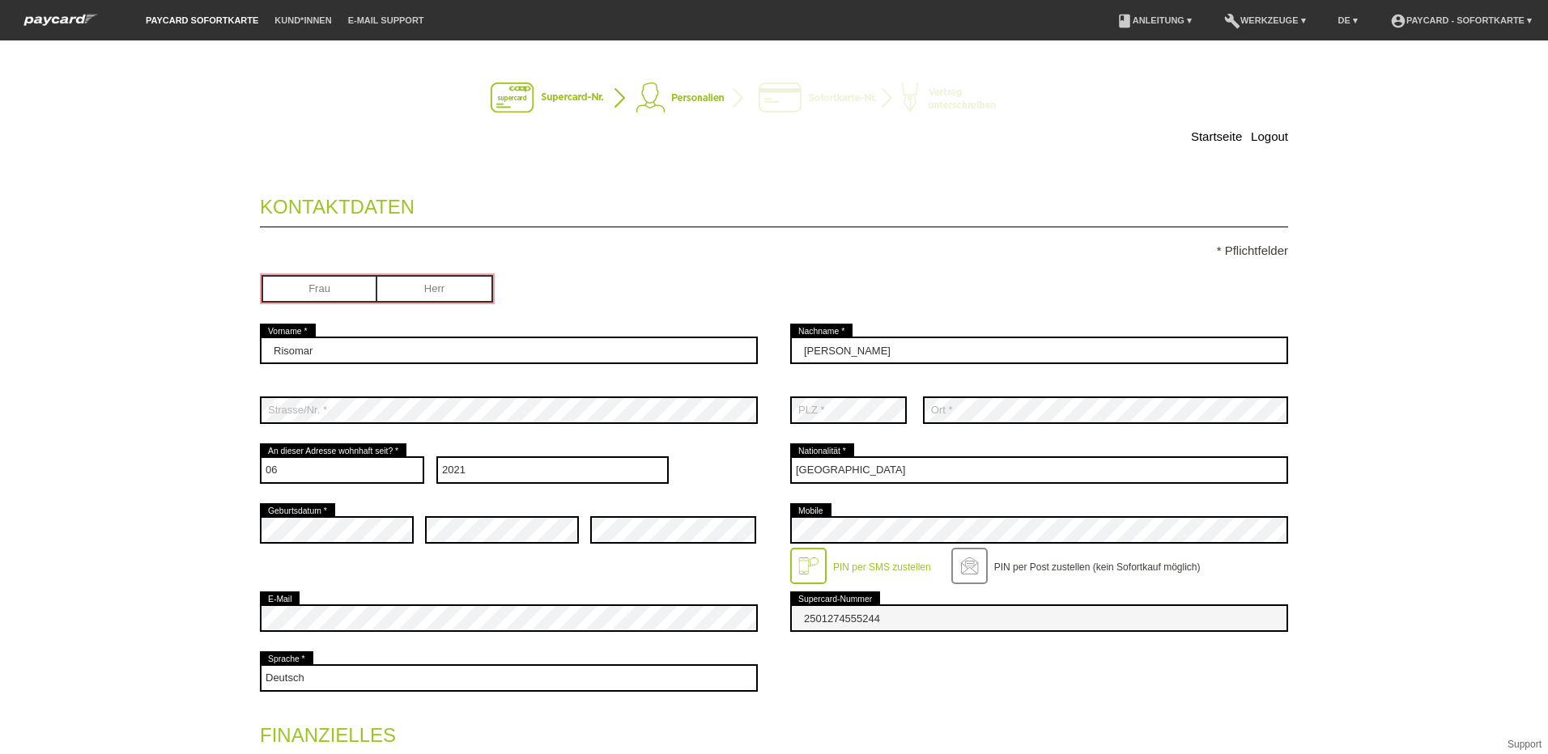
click at [304, 287] on input "radio" at bounding box center [319, 287] width 116 height 24
radio input "true"
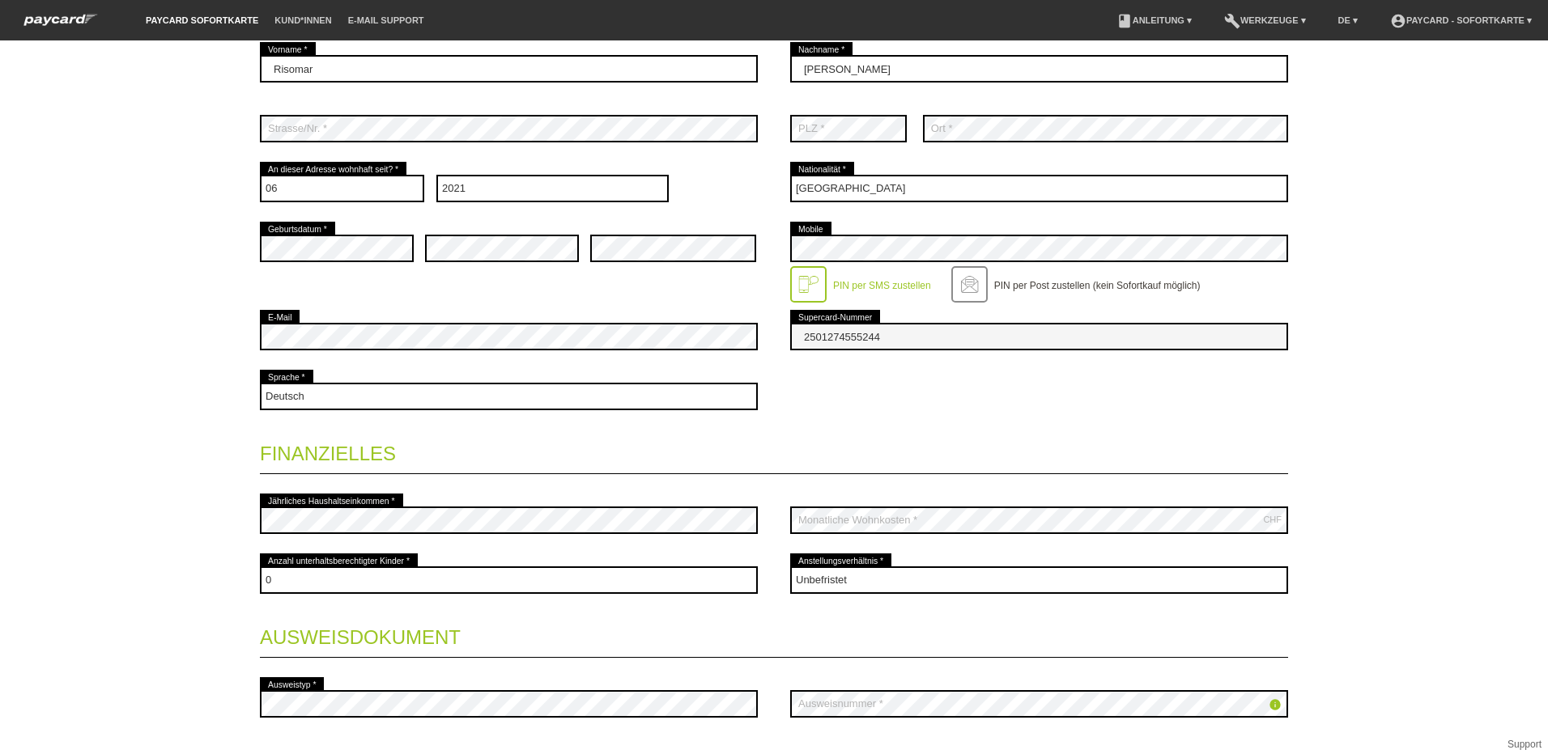
scroll to position [406, 0]
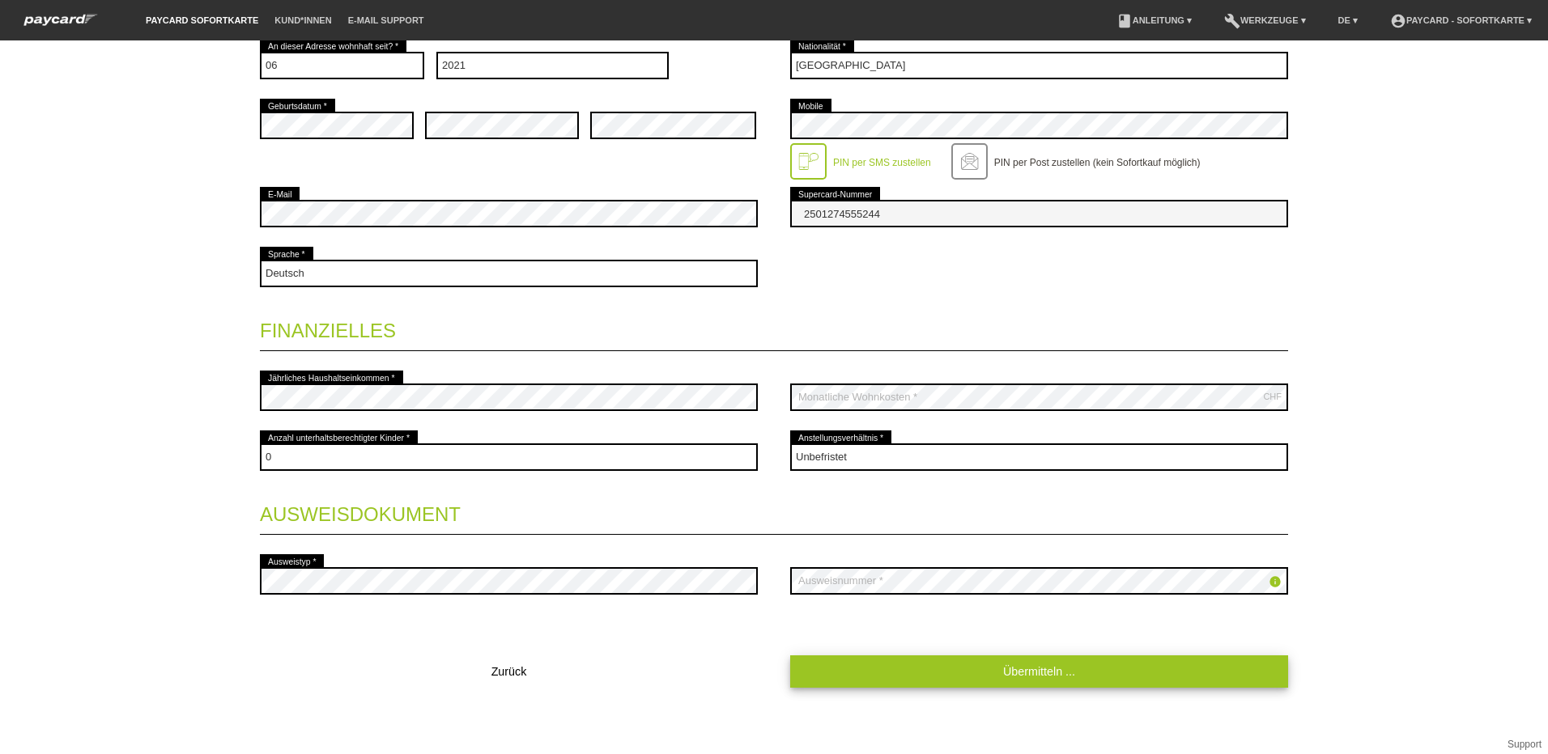
click at [1057, 666] on link "Übermitteln ..." at bounding box center [1039, 672] width 498 height 32
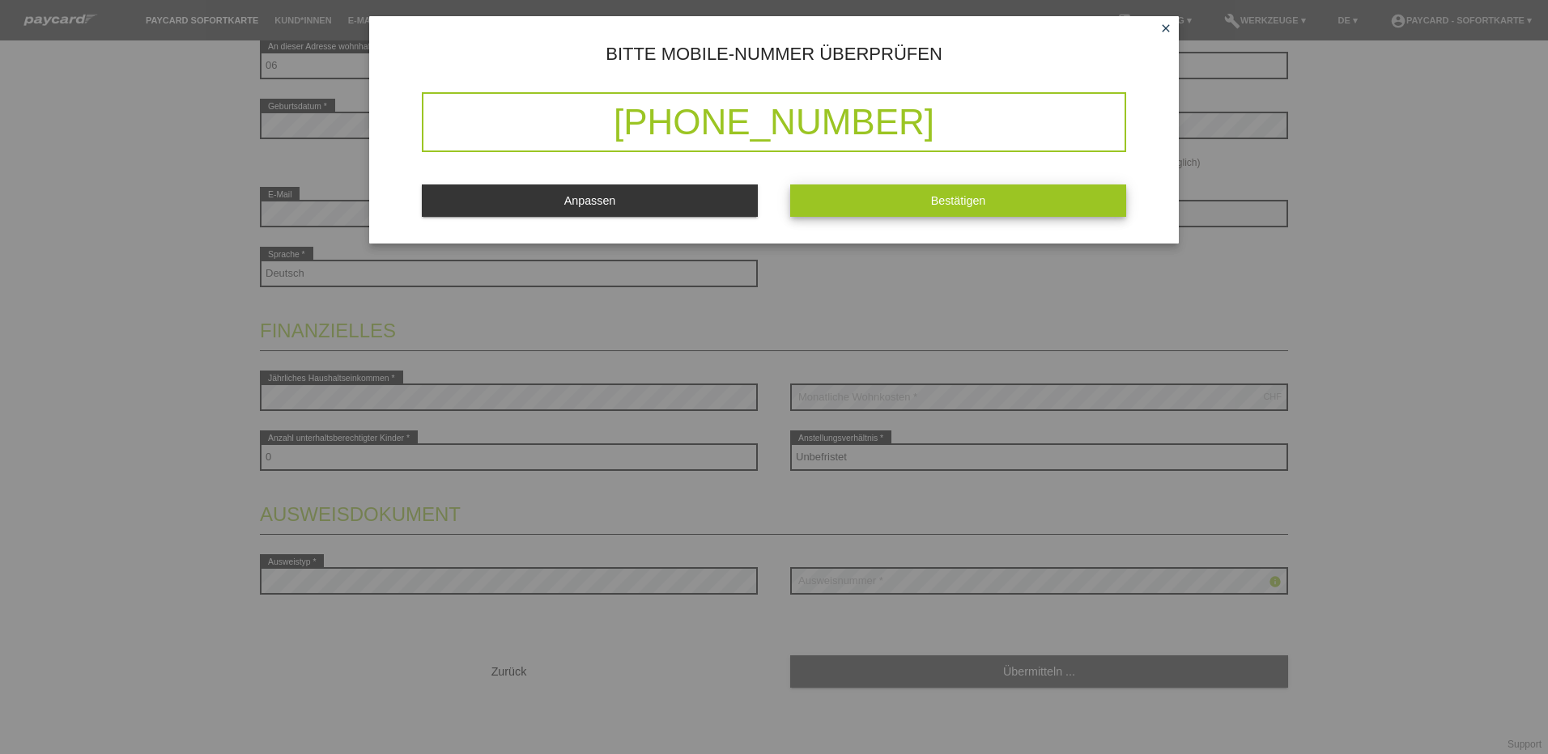
click at [971, 203] on span "Bestätigen" at bounding box center [958, 200] width 55 height 13
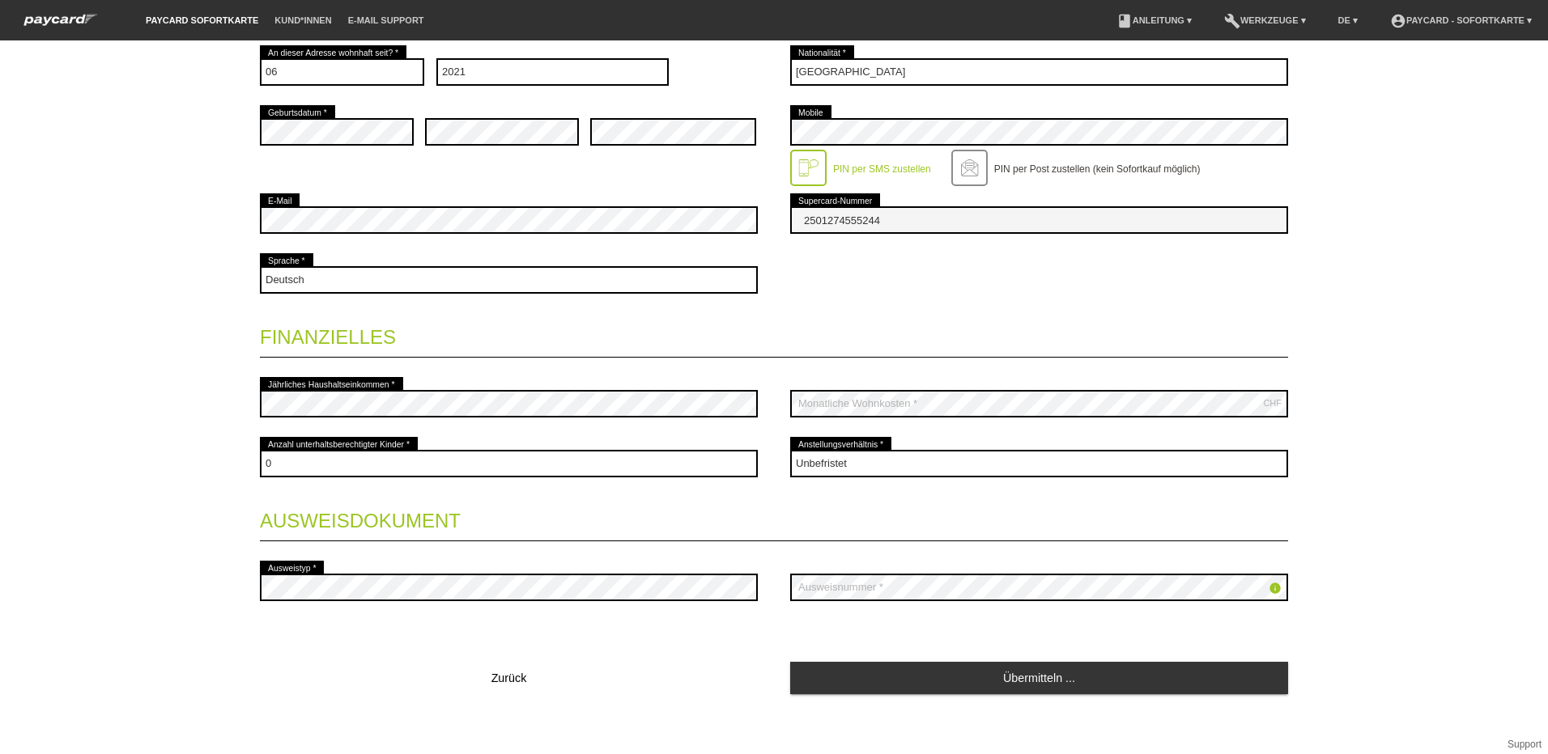
scroll to position [440, 0]
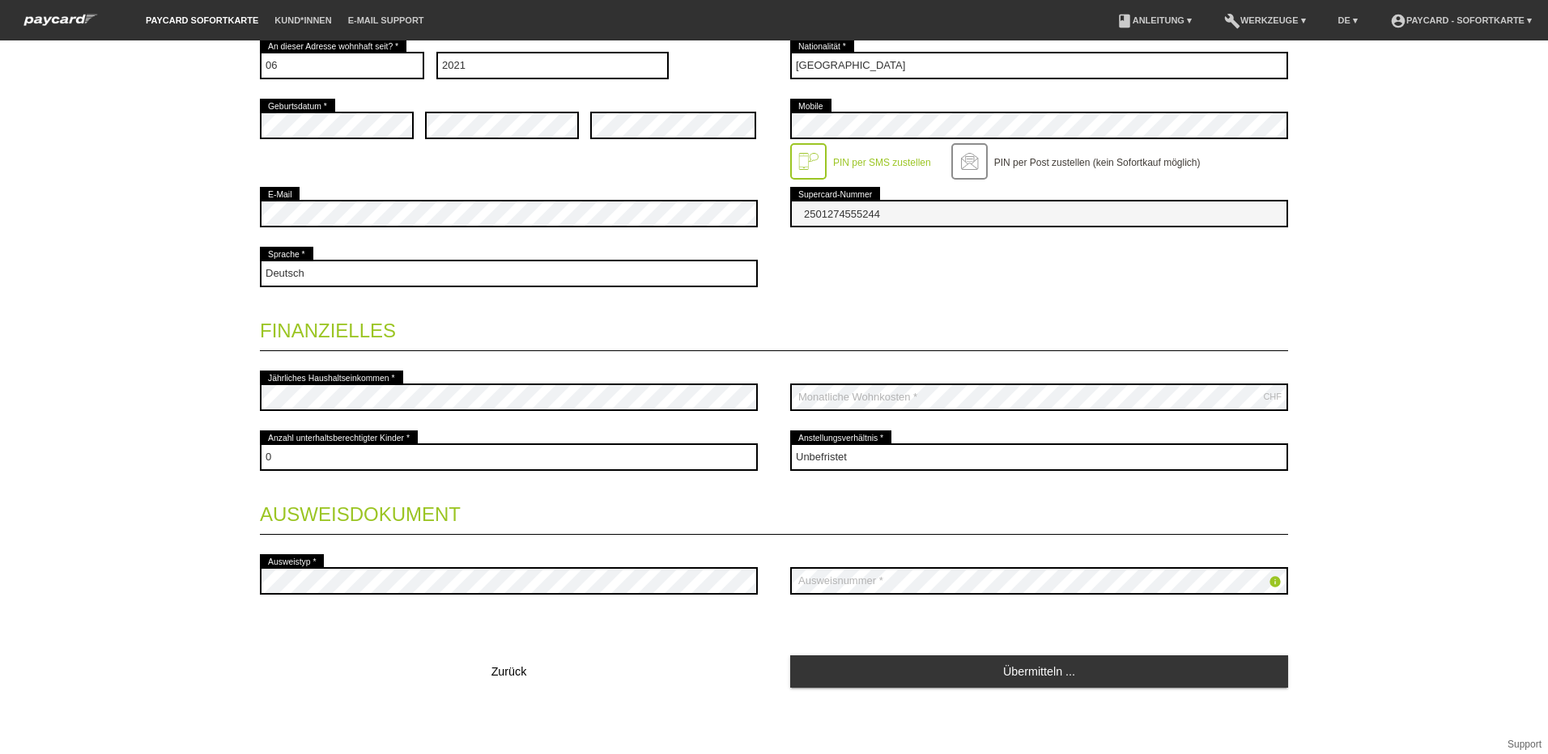
click at [1269, 580] on icon "info" at bounding box center [1274, 582] width 13 height 13
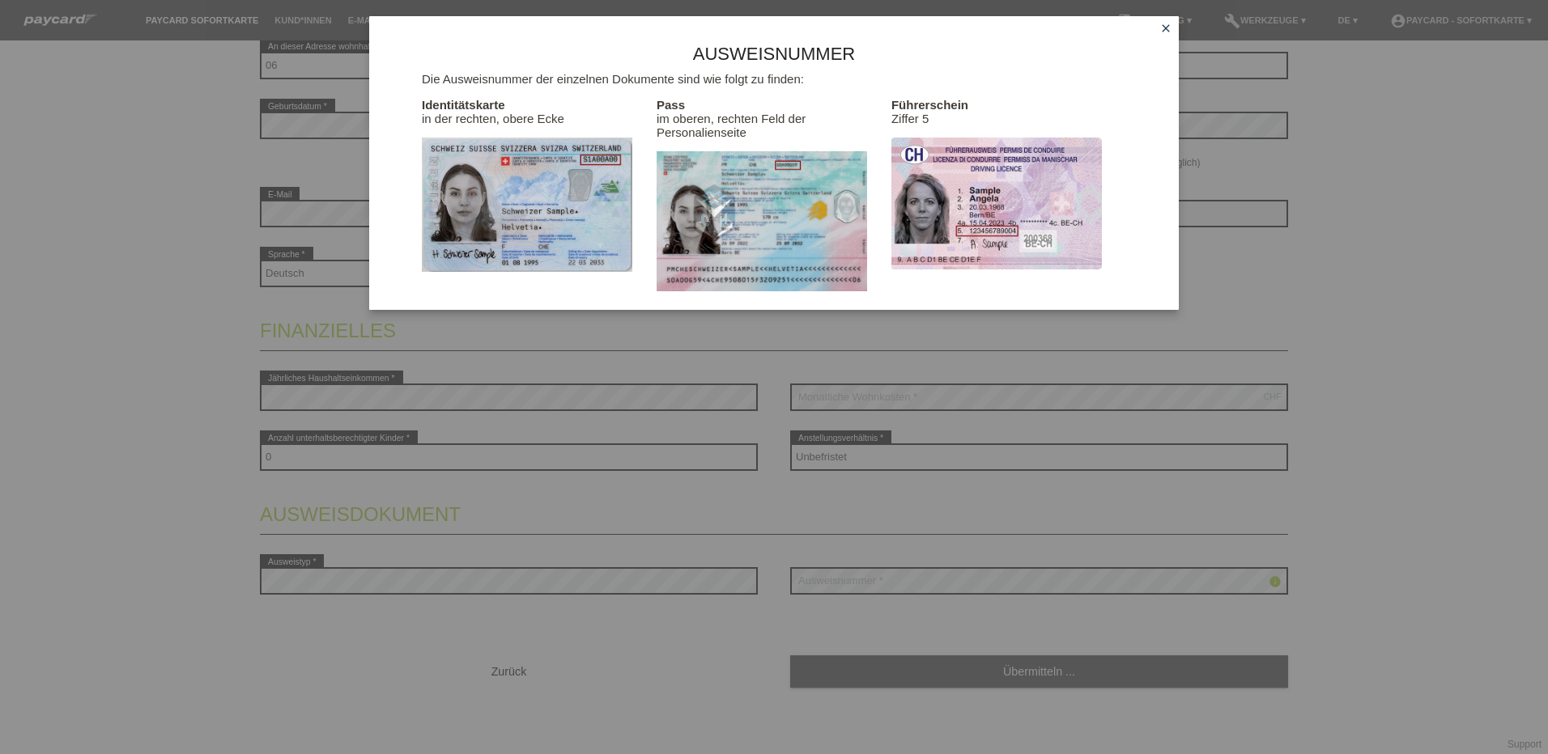
click at [1168, 24] on icon "close" at bounding box center [1165, 28] width 13 height 13
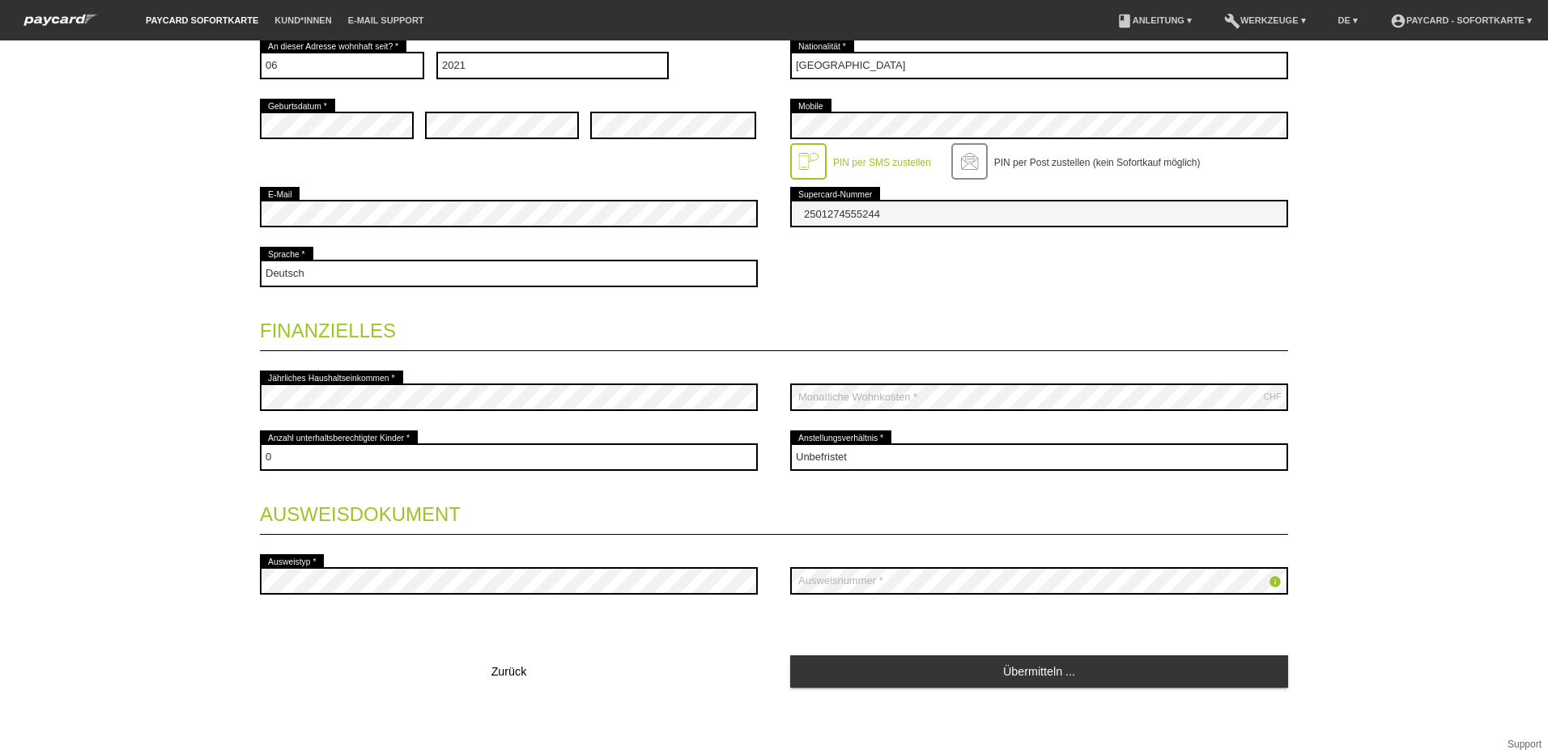
click at [797, 159] on div at bounding box center [808, 161] width 36 height 36
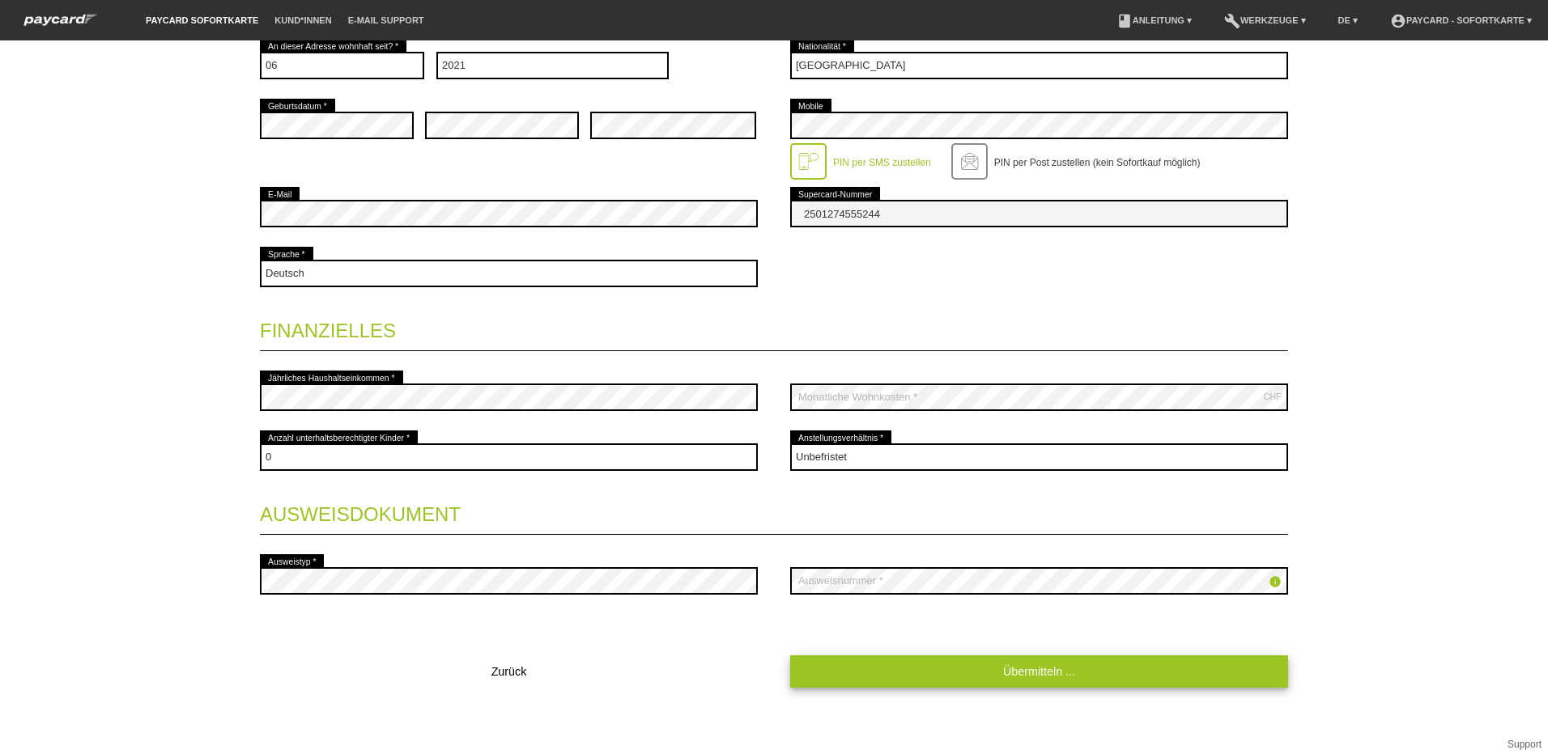
click at [1024, 672] on link "Übermitteln ..." at bounding box center [1039, 672] width 498 height 32
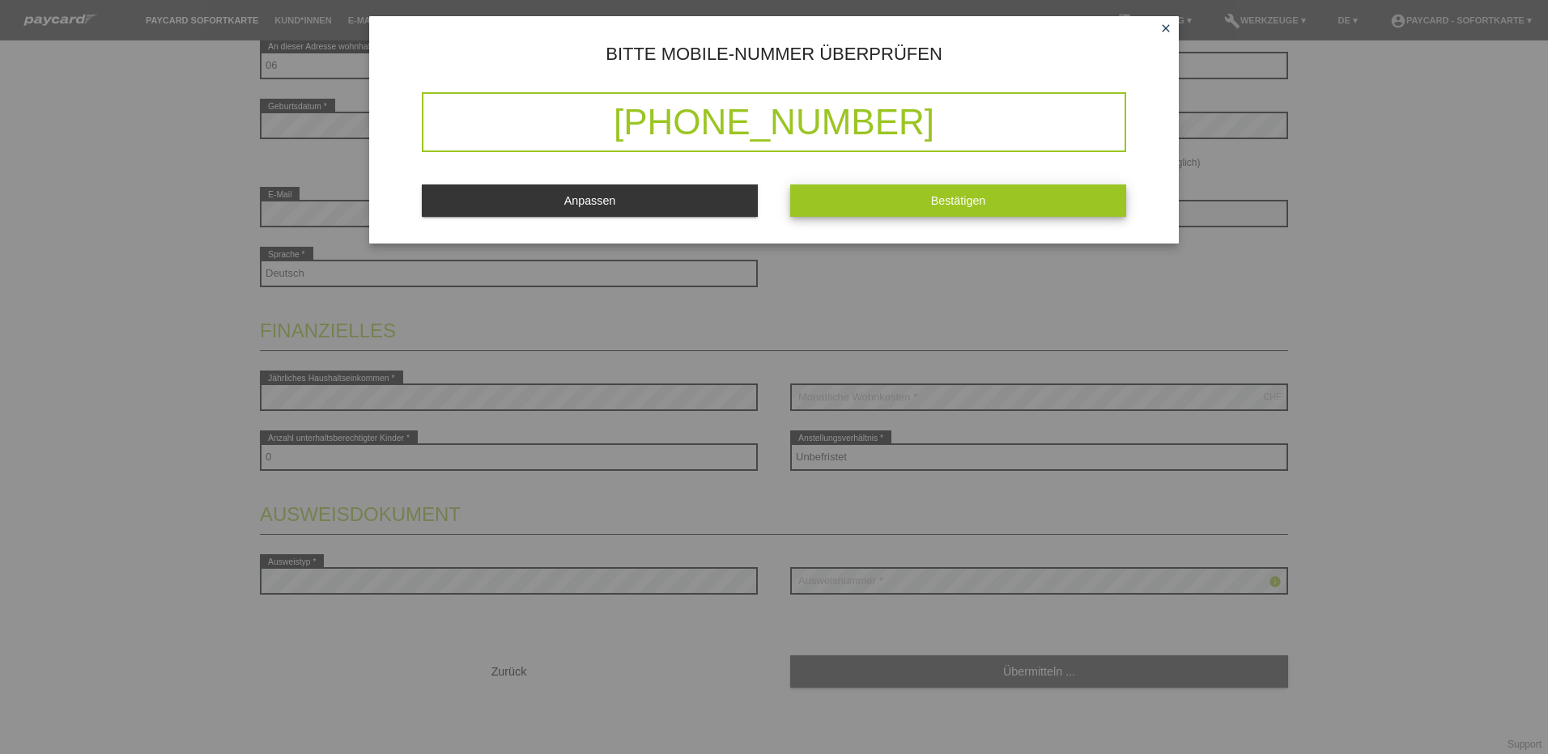
click at [940, 193] on button "Bestätigen" at bounding box center [958, 201] width 336 height 32
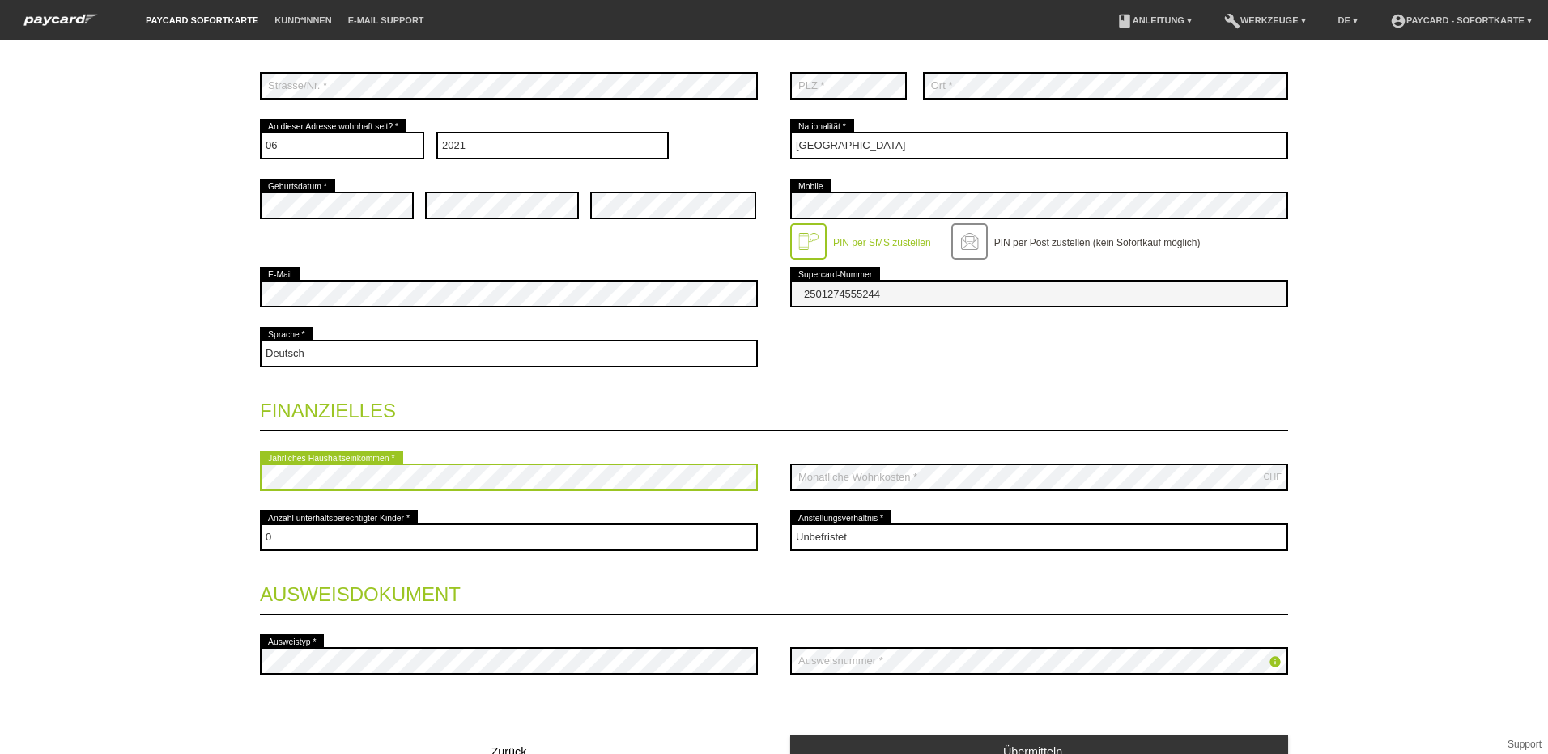
scroll to position [405, 0]
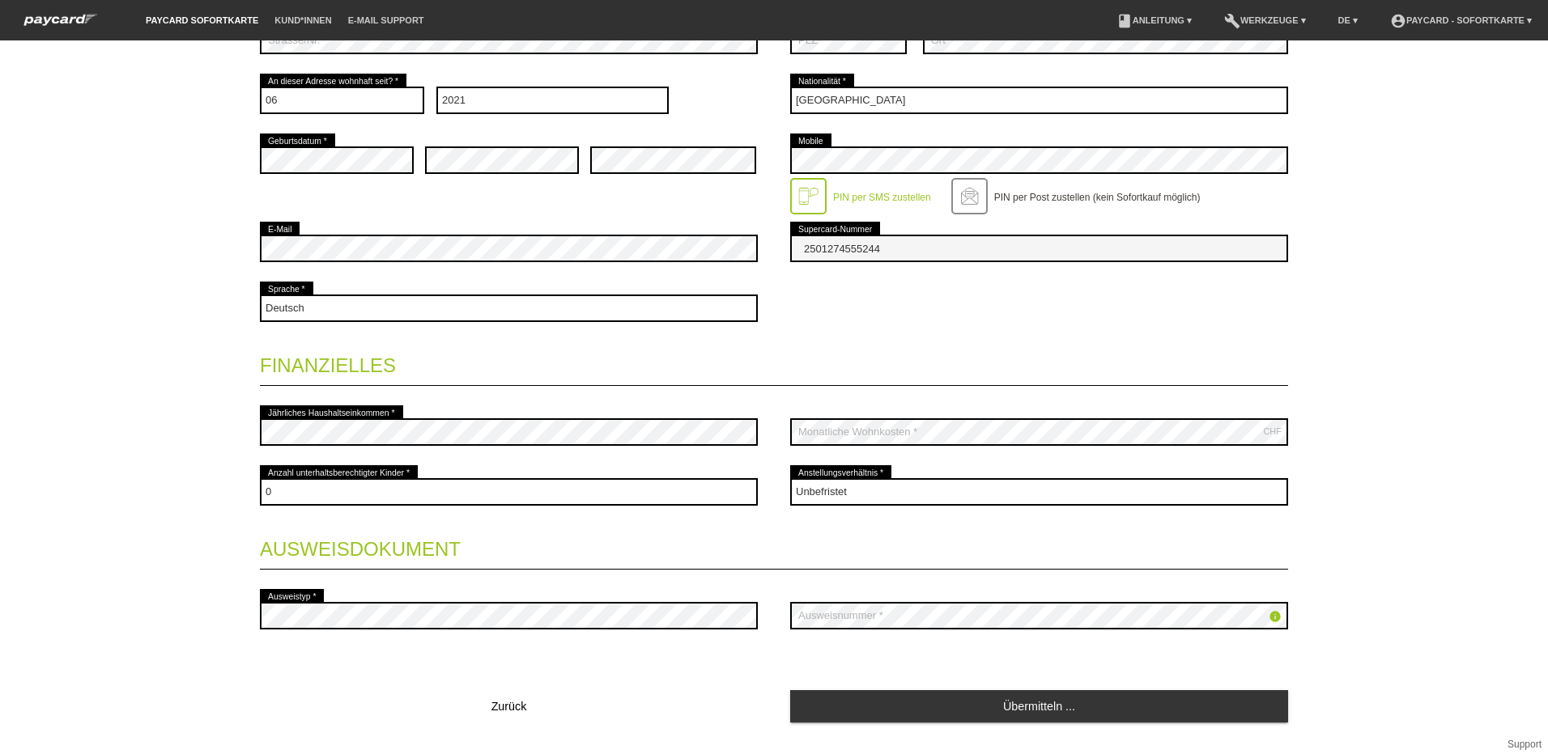
click at [1268, 617] on icon "info" at bounding box center [1274, 616] width 13 height 13
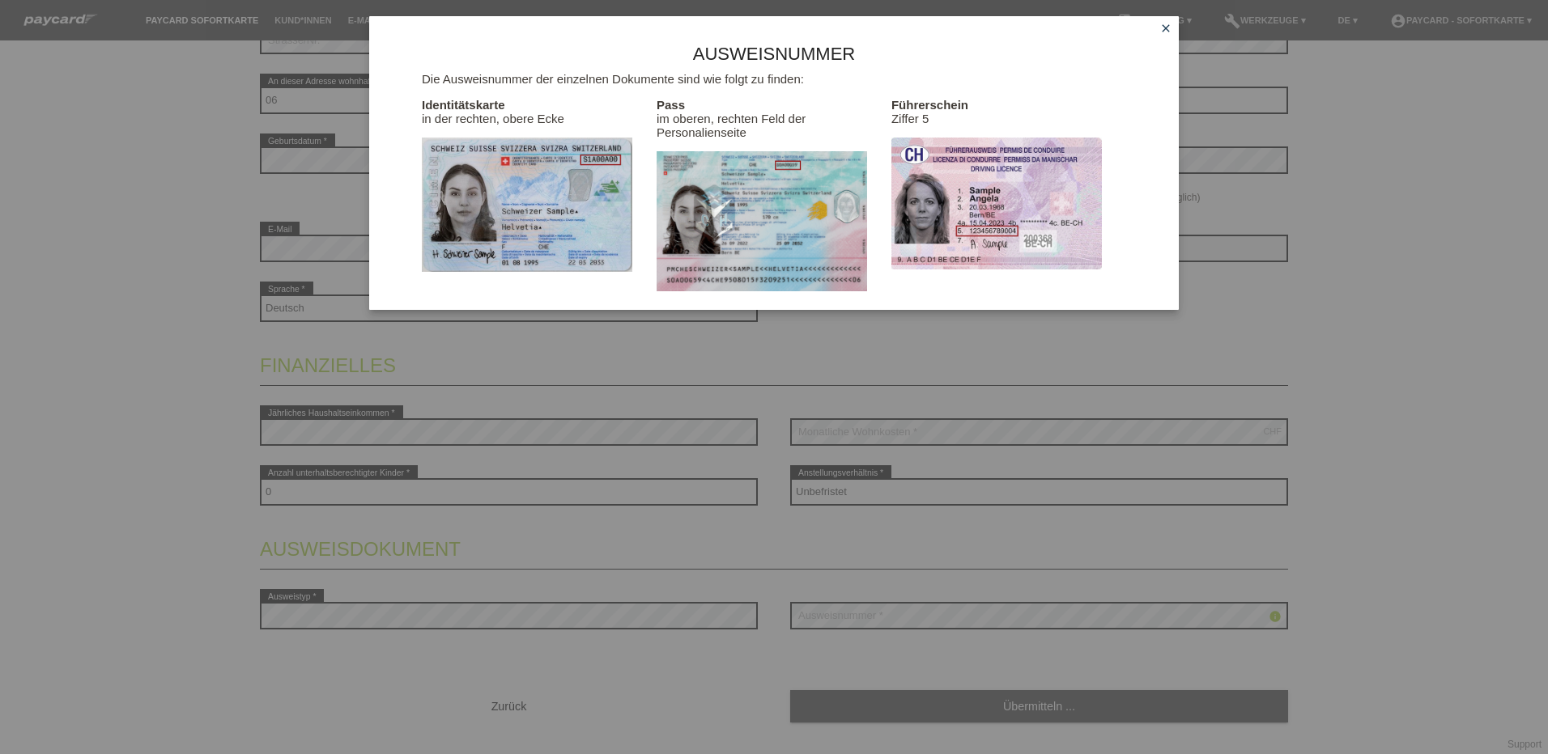
click at [1167, 31] on icon "close" at bounding box center [1165, 28] width 13 height 13
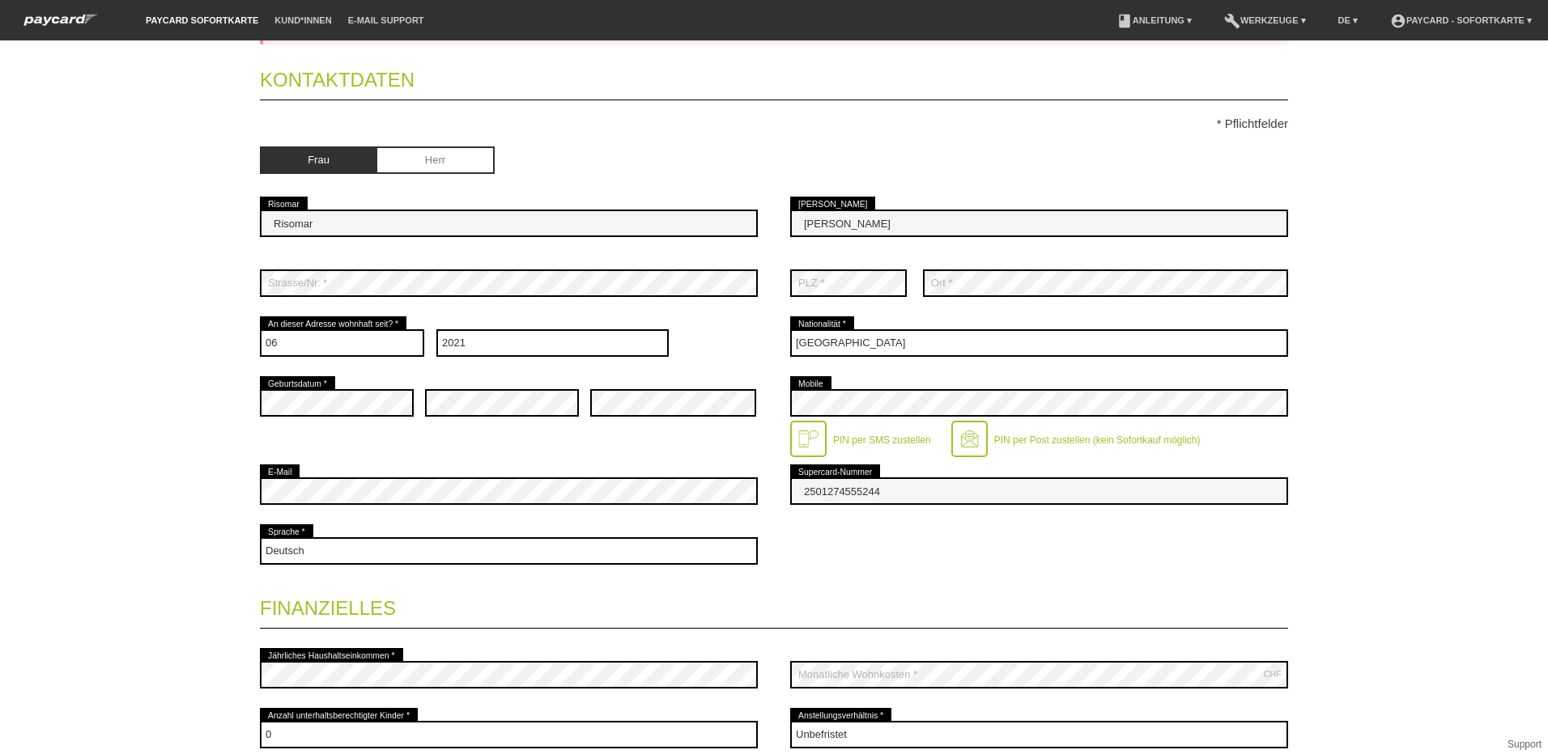
scroll to position [0, 0]
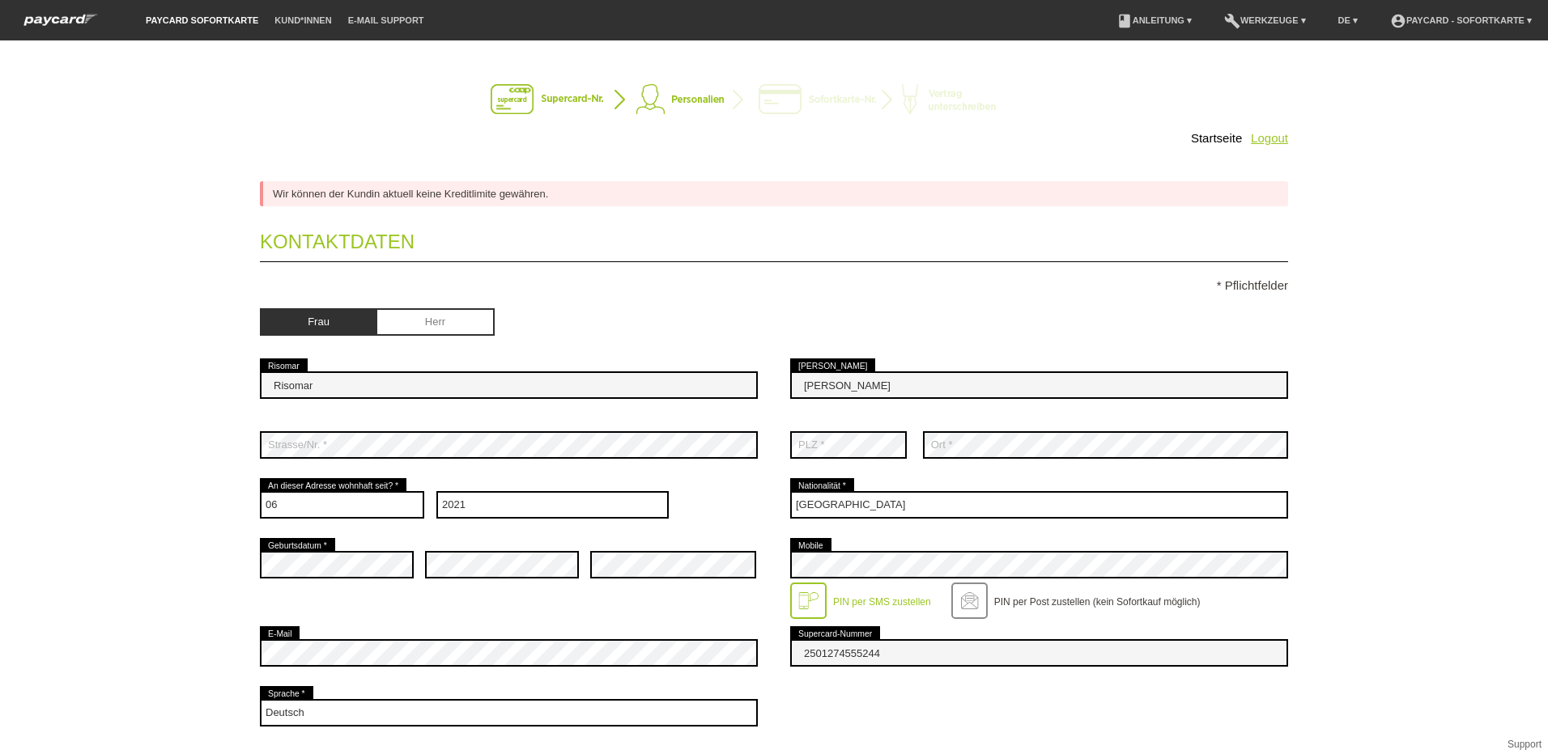
click at [1270, 139] on link "Logout" at bounding box center [1269, 138] width 37 height 14
